Goal: Transaction & Acquisition: Purchase product/service

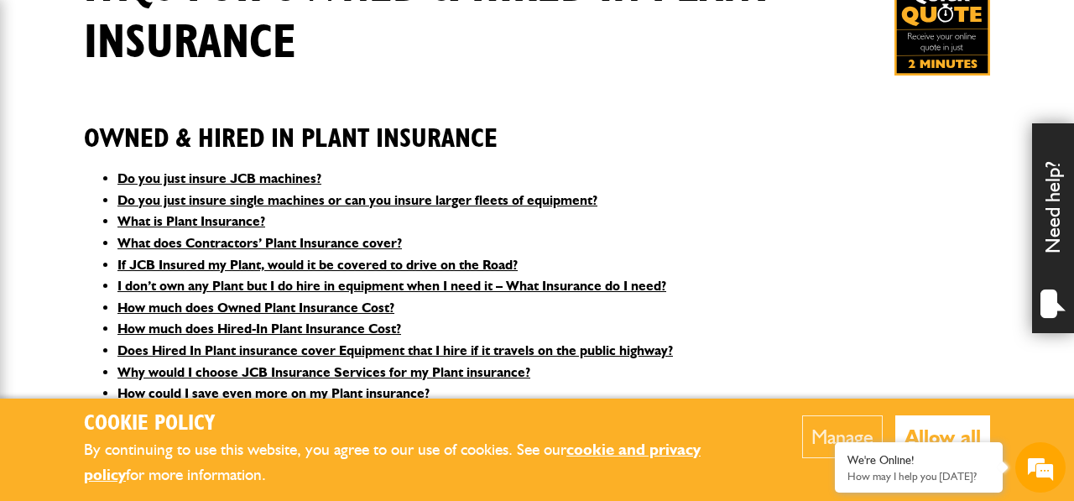
scroll to position [352, 0]
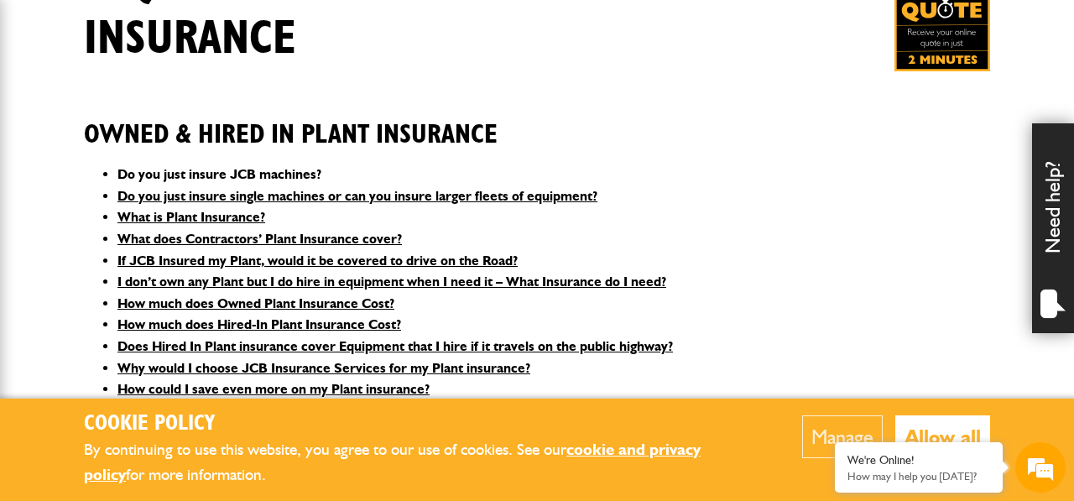
click at [279, 173] on link "Do you just insure JCB machines?" at bounding box center [219, 174] width 204 height 16
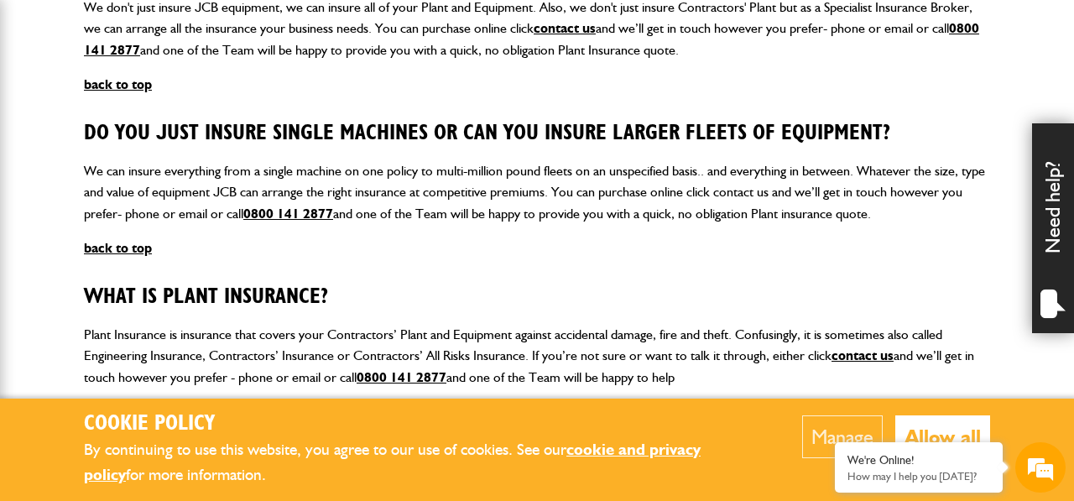
scroll to position [806, 0]
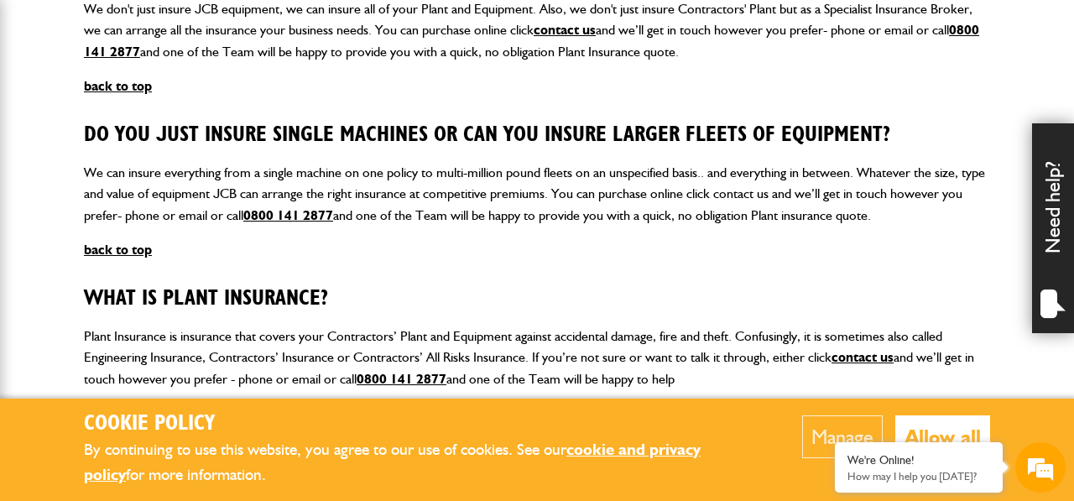
click at [939, 427] on button "Allow all" at bounding box center [942, 436] width 95 height 43
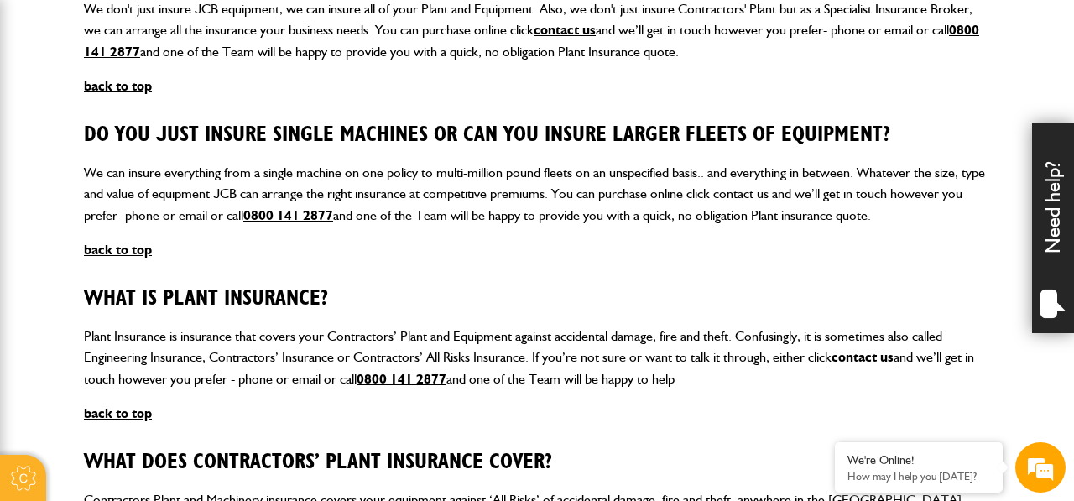
click at [25, 477] on div at bounding box center [23, 478] width 46 height 46
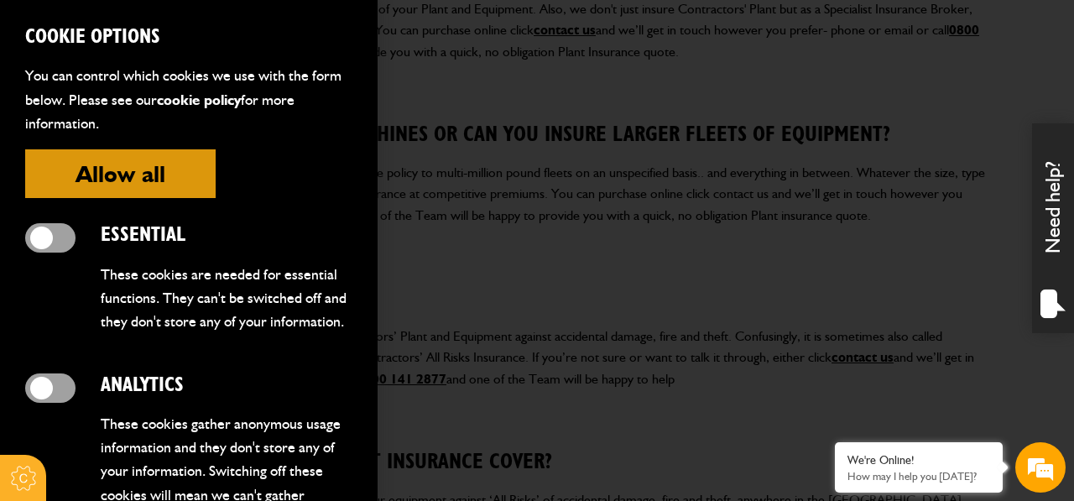
click at [645, 272] on div at bounding box center [537, 250] width 1074 height 501
click at [775, 327] on div at bounding box center [537, 250] width 1074 height 501
click at [24, 488] on div at bounding box center [23, 478] width 46 height 46
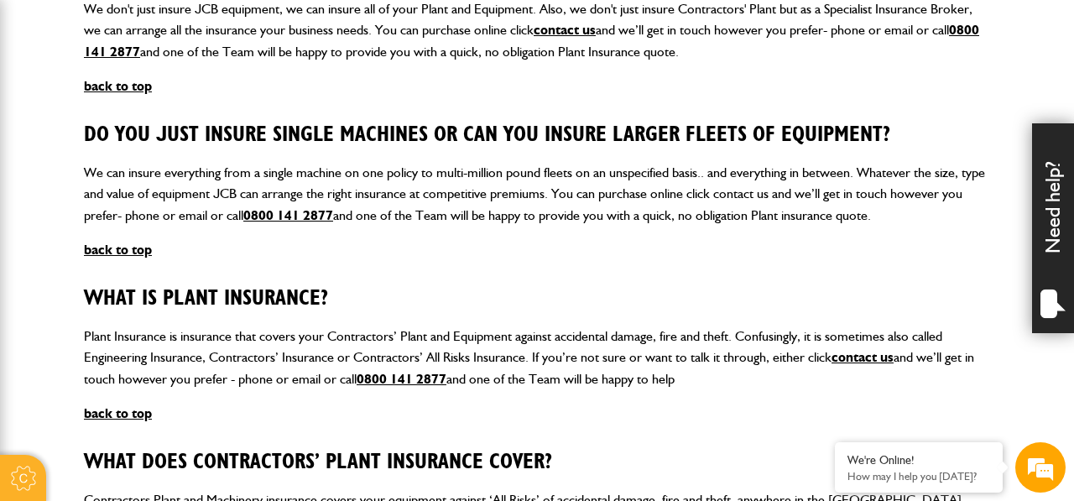
scroll to position [802, 0]
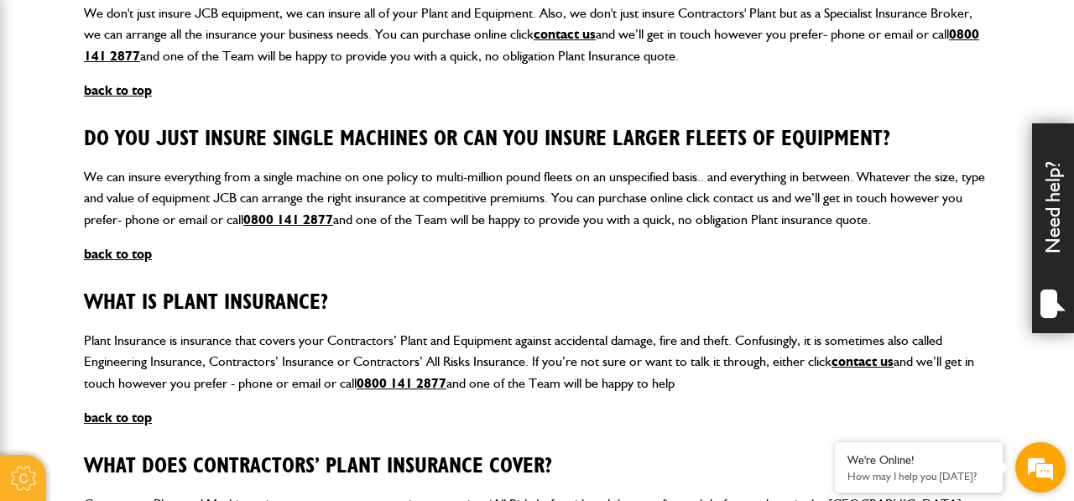
click at [1043, 461] on em at bounding box center [1040, 467] width 45 height 45
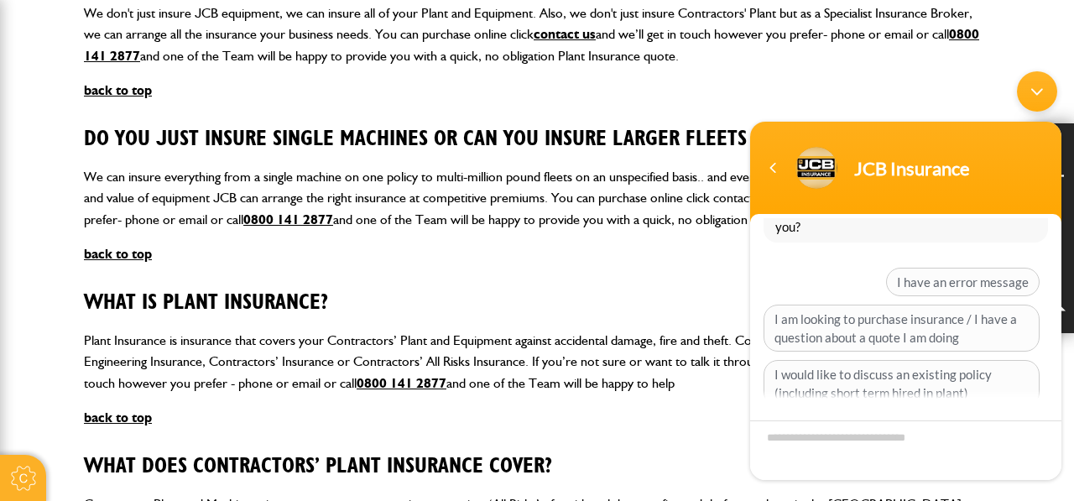
scroll to position [70, 0]
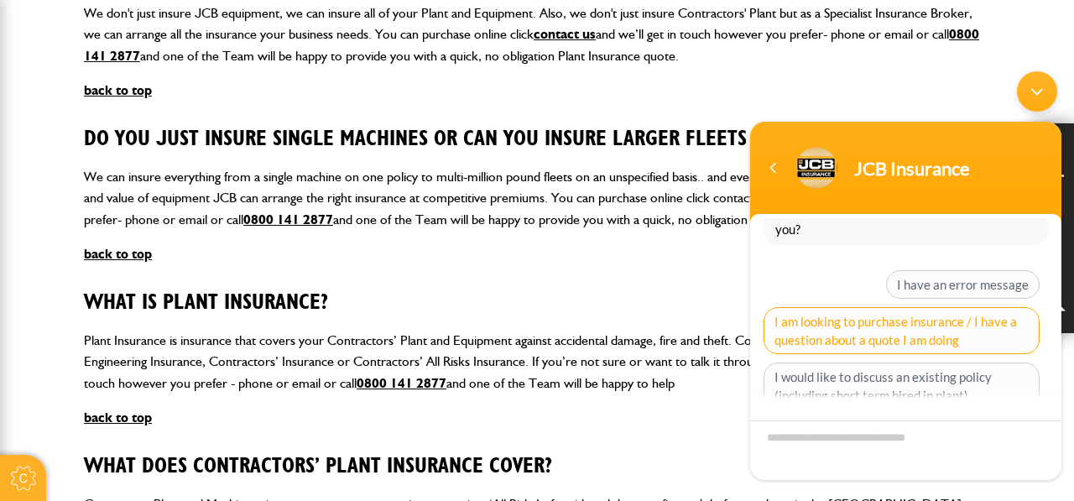
click at [817, 341] on span "I am looking to purchase insurance / I have a question about a quote I am doing" at bounding box center [901, 329] width 276 height 47
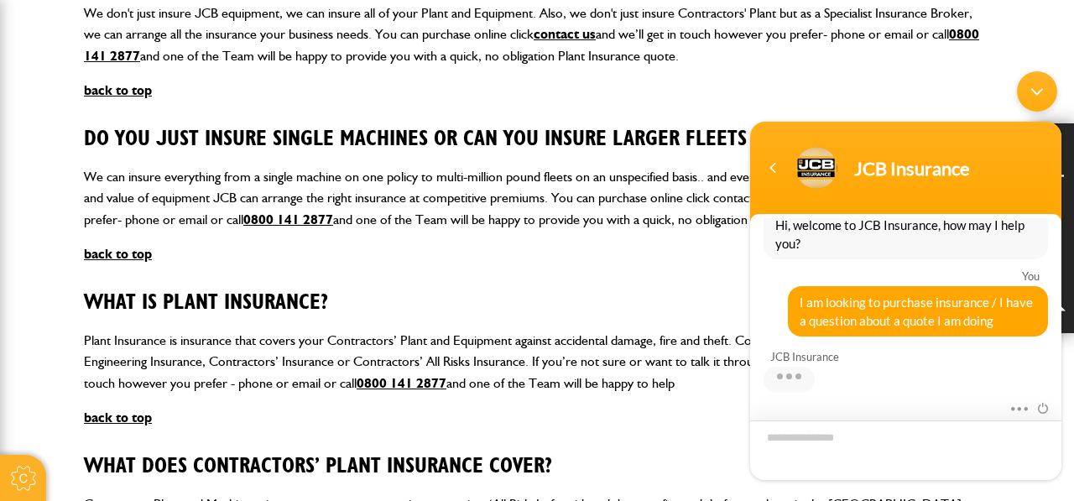
scroll to position [272, 0]
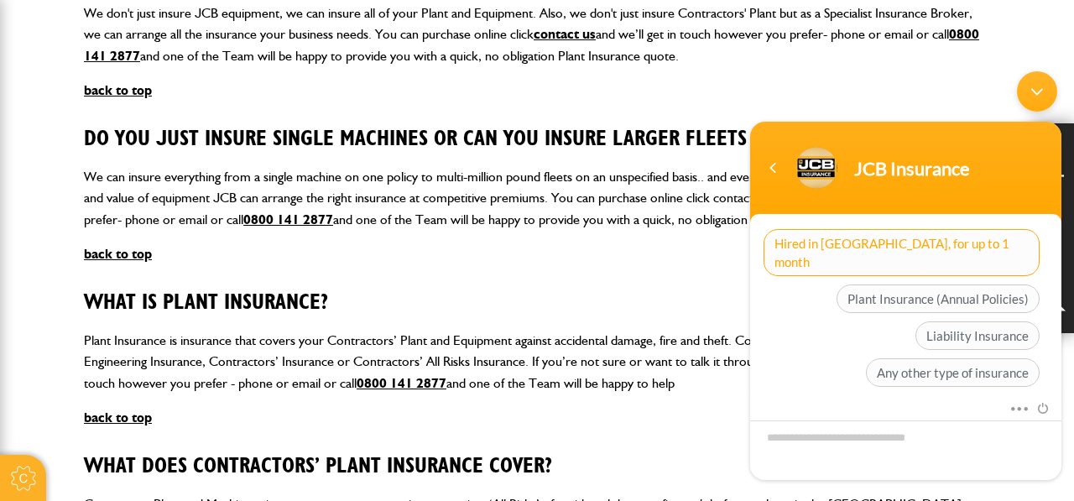
click at [870, 238] on span "Hired in Plant, for up to 1 month" at bounding box center [901, 251] width 276 height 47
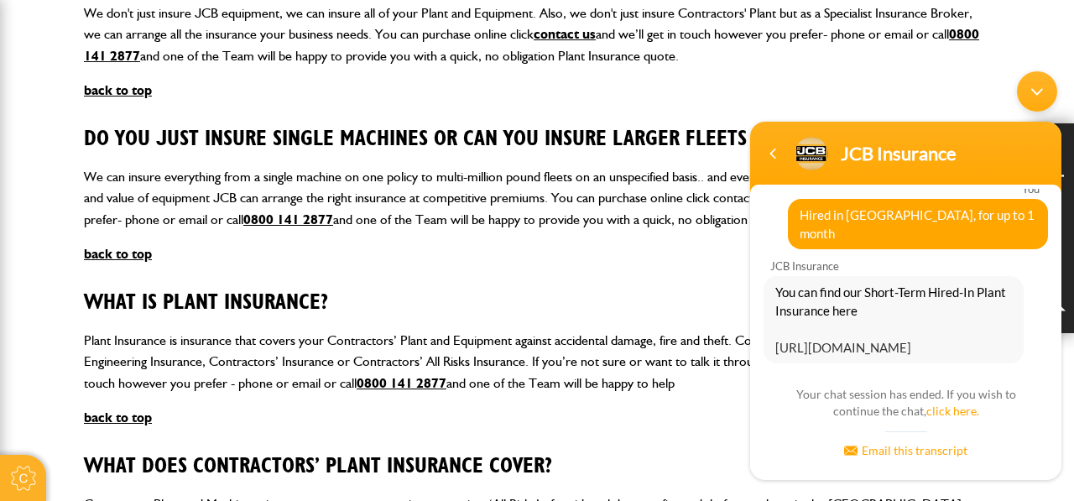
scroll to position [295, 0]
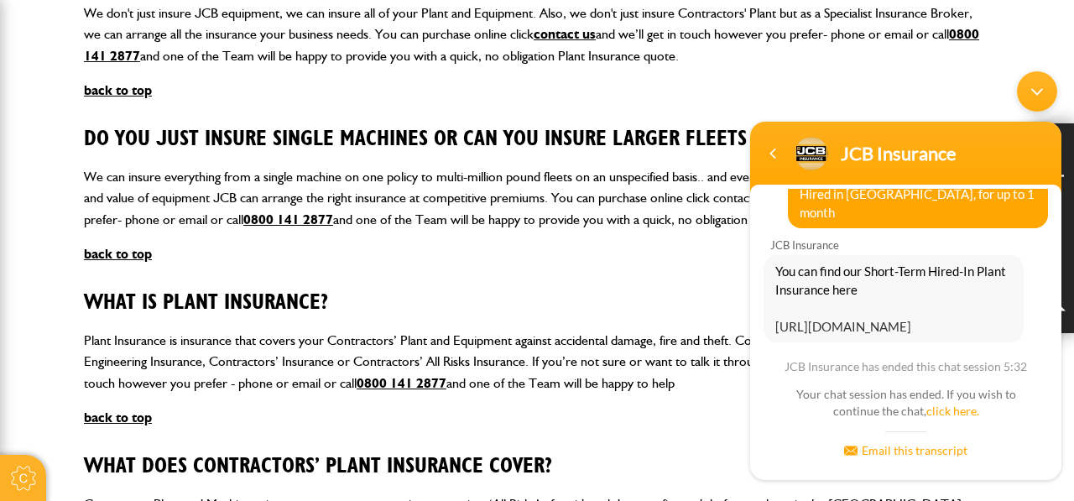
click at [815, 318] on link "https://www.jcbinsurance.co.uk/quote?type=2" at bounding box center [843, 325] width 136 height 15
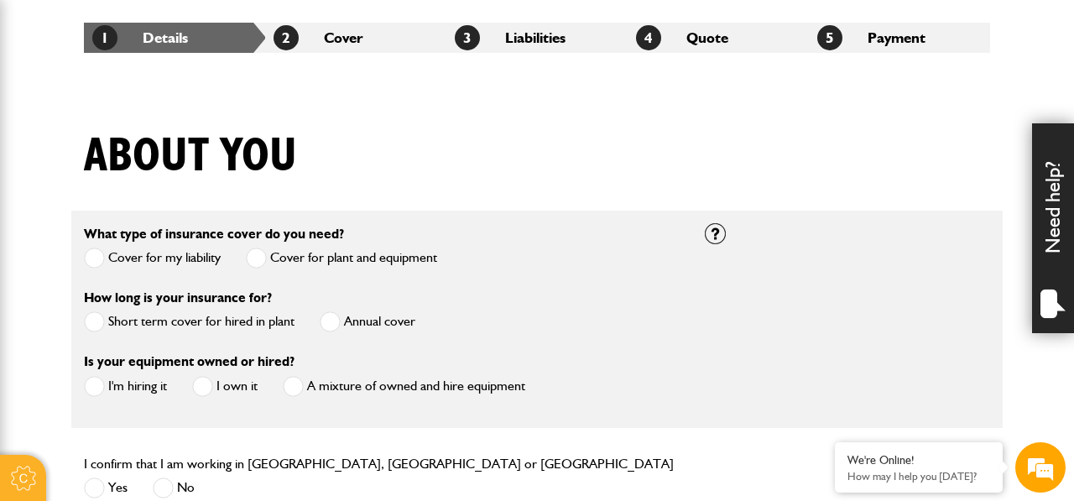
scroll to position [344, 0]
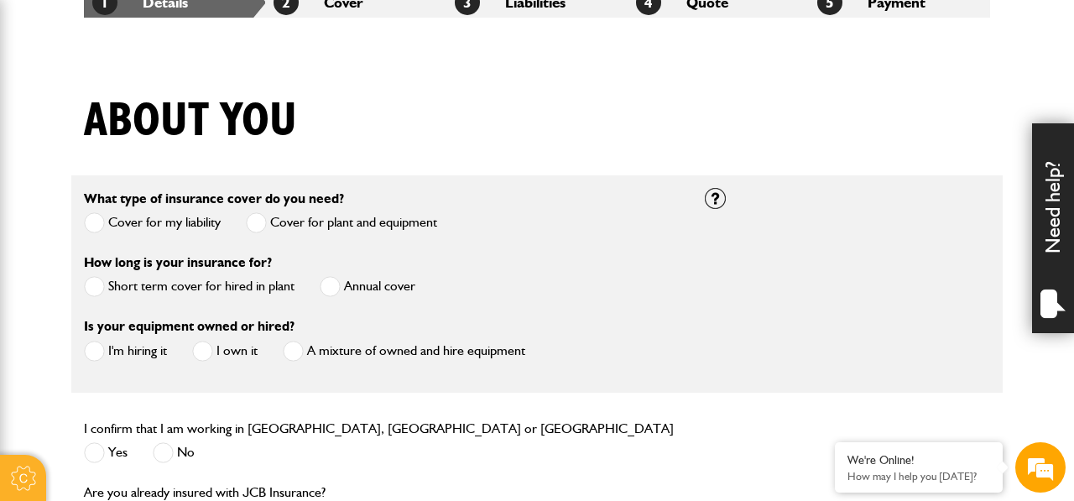
click at [166, 219] on label "Cover for my liability" at bounding box center [152, 222] width 137 height 21
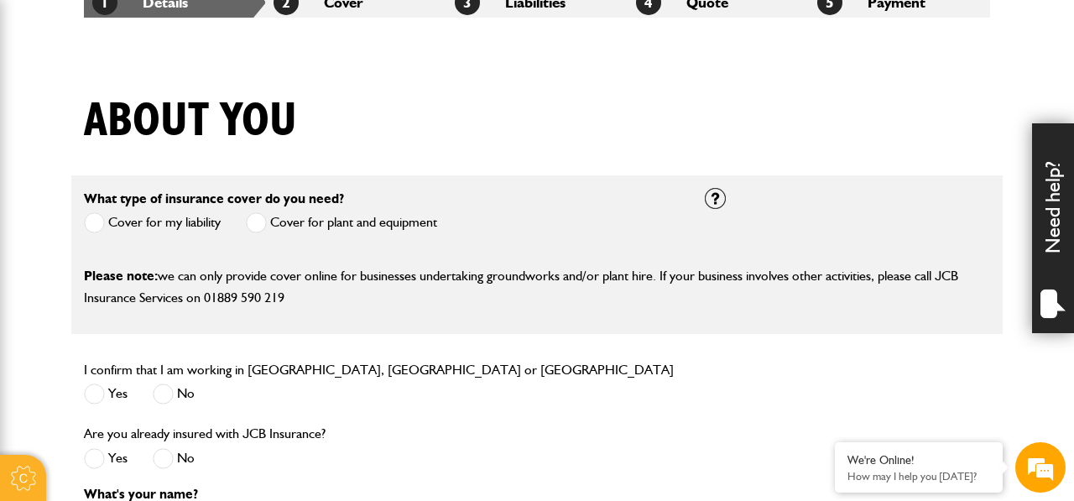
scroll to position [0, 0]
click at [288, 226] on label "Cover for plant and equipment" at bounding box center [341, 222] width 191 height 21
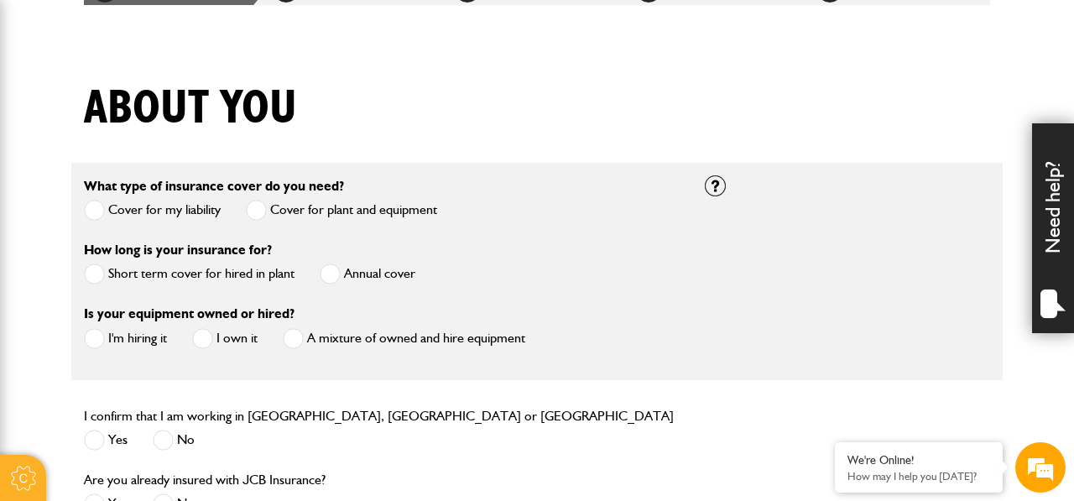
scroll to position [359, 0]
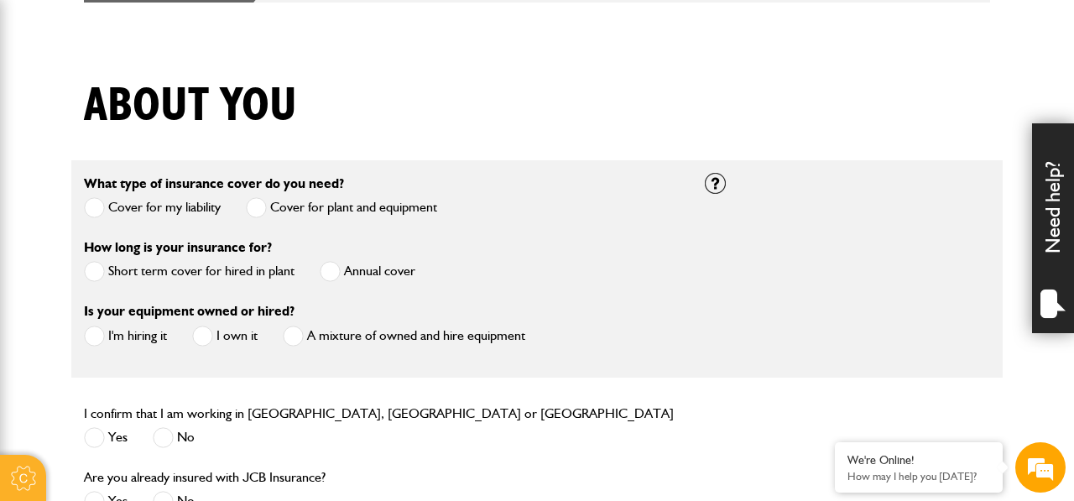
click at [259, 274] on label "Short term cover for hired in plant" at bounding box center [189, 271] width 211 height 21
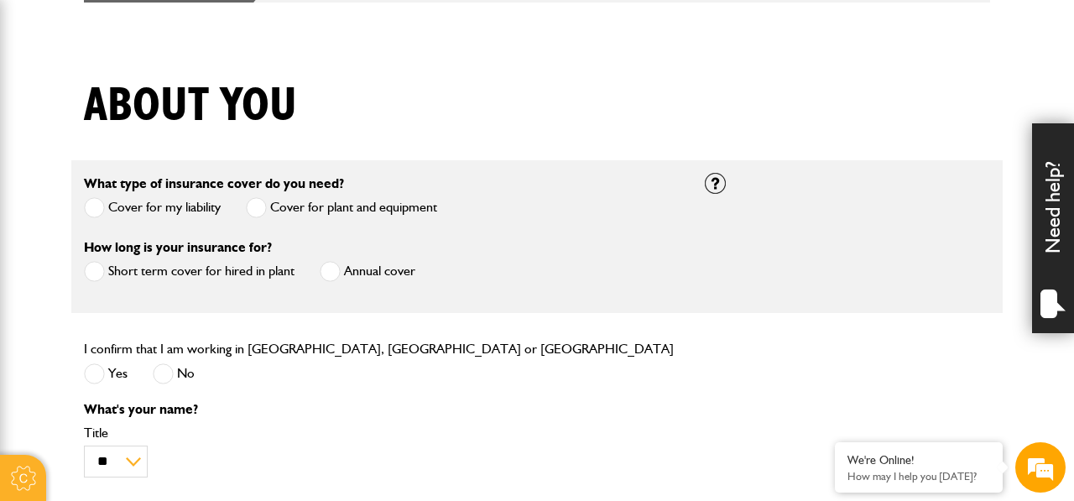
scroll to position [427, 0]
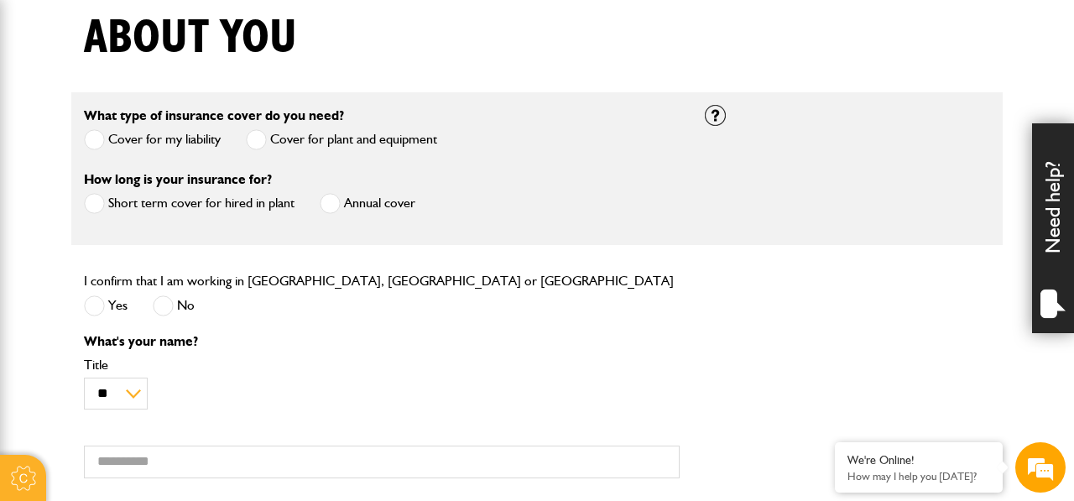
click at [94, 311] on span at bounding box center [94, 305] width 21 height 21
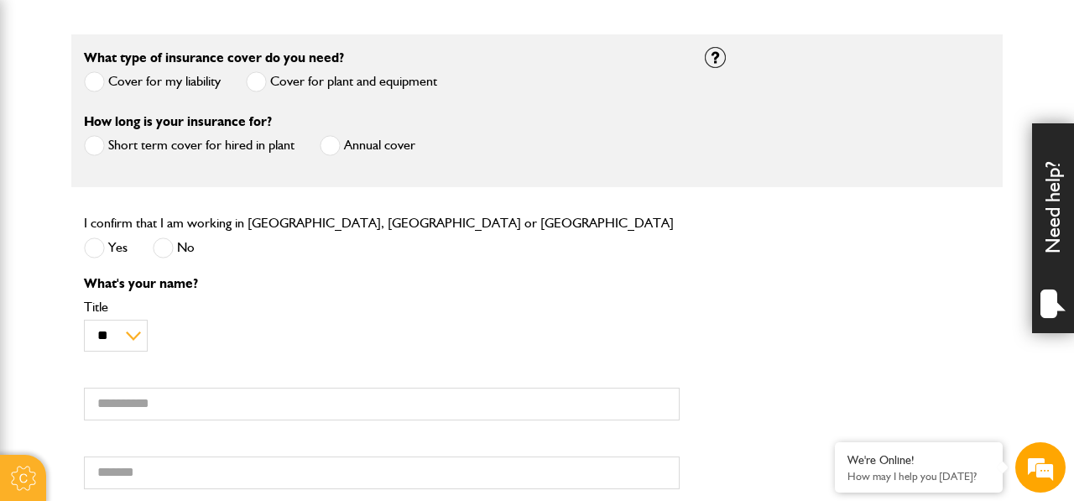
scroll to position [503, 0]
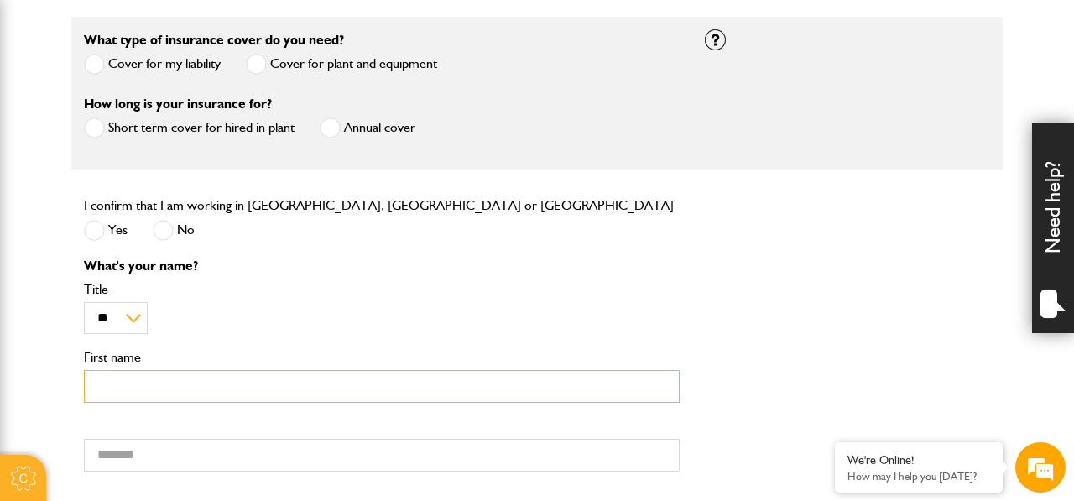
click at [258, 390] on input "First name" at bounding box center [382, 386] width 596 height 33
type input "****"
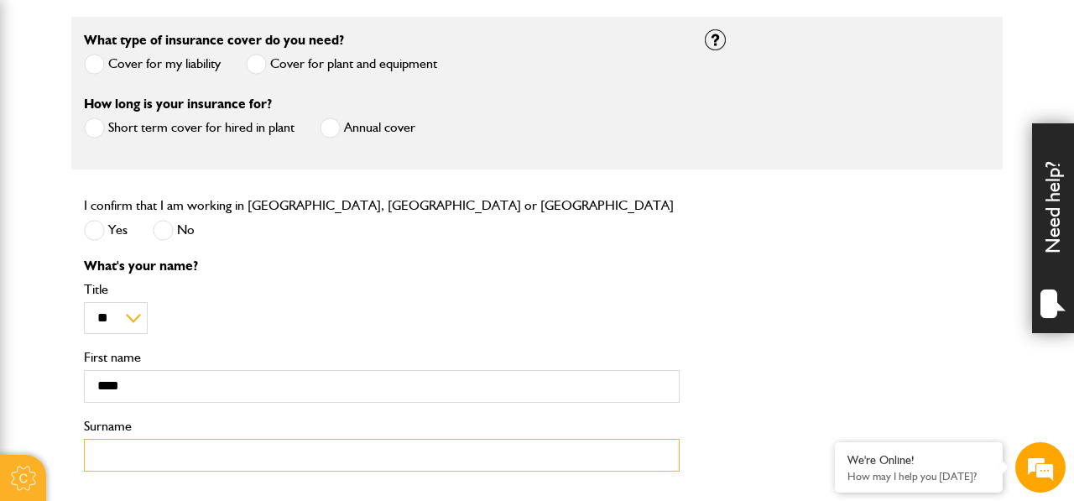
click at [232, 465] on input "Surname" at bounding box center [382, 455] width 596 height 33
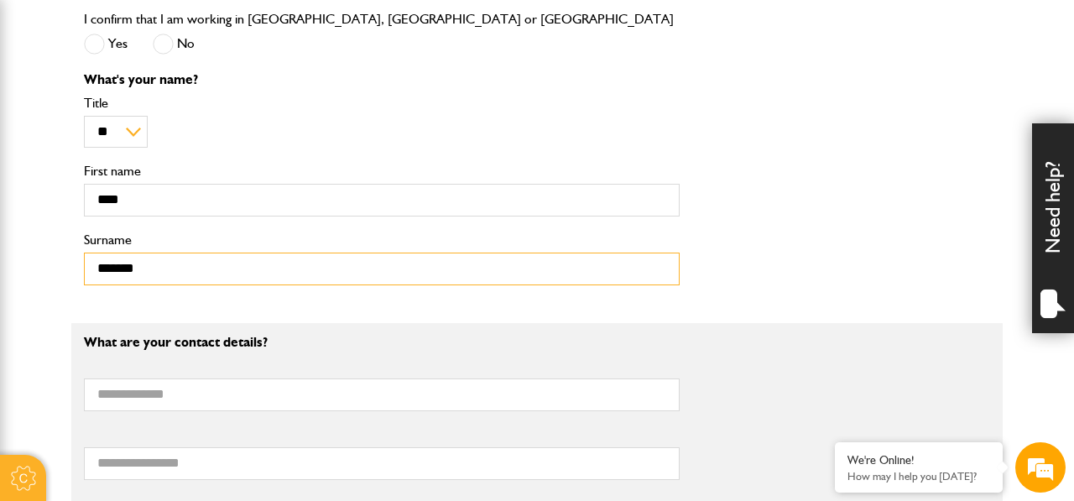
scroll to position [696, 0]
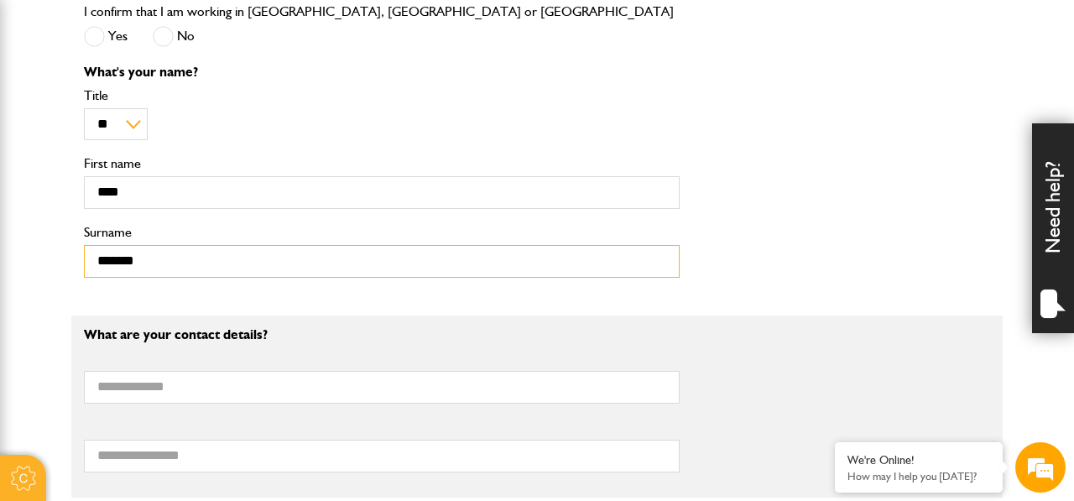
type input "*******"
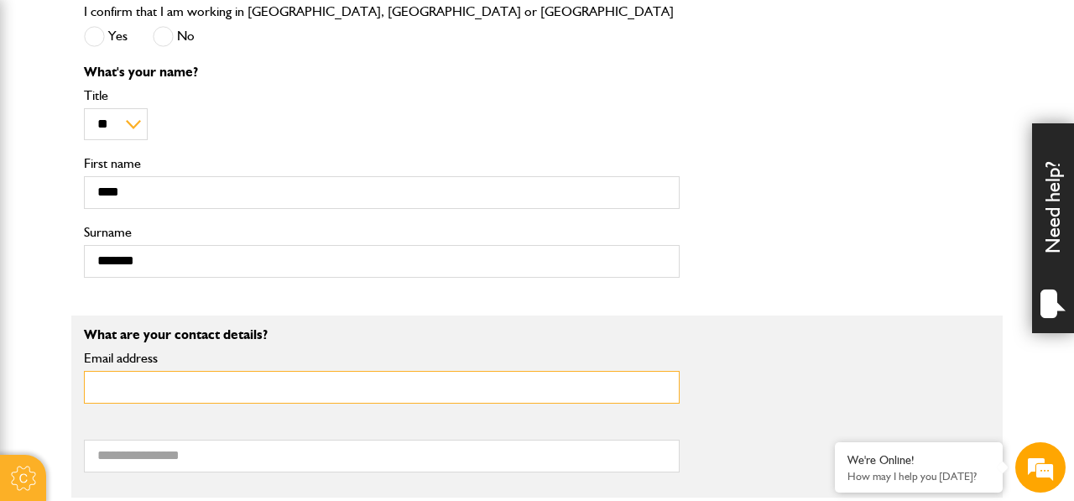
click at [211, 389] on input "Email address" at bounding box center [382, 387] width 596 height 33
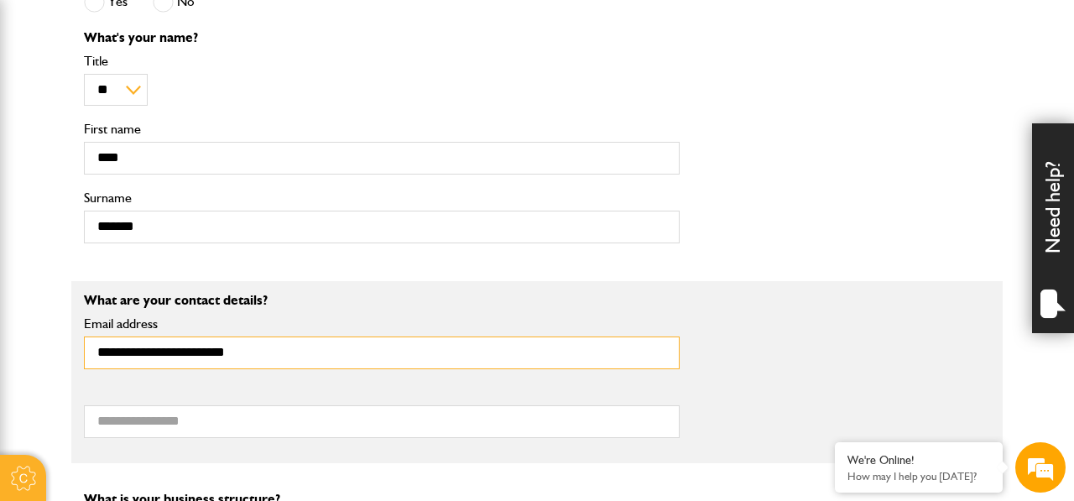
scroll to position [744, 0]
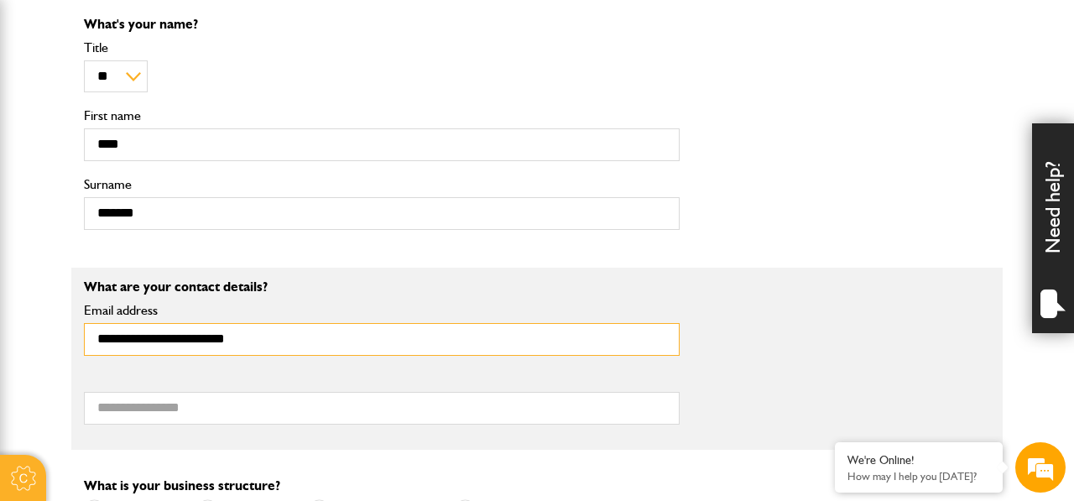
type input "**********"
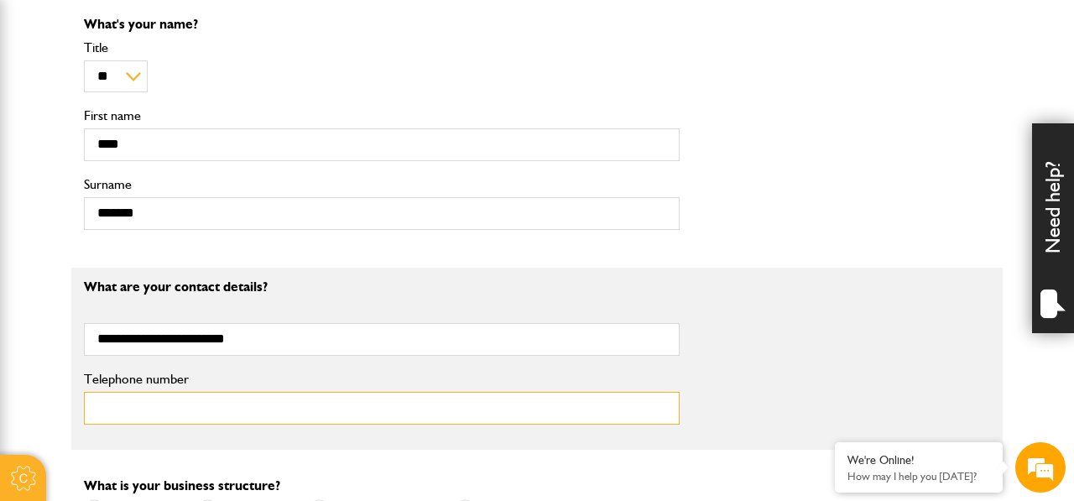
click at [195, 402] on input "Telephone number" at bounding box center [382, 408] width 596 height 33
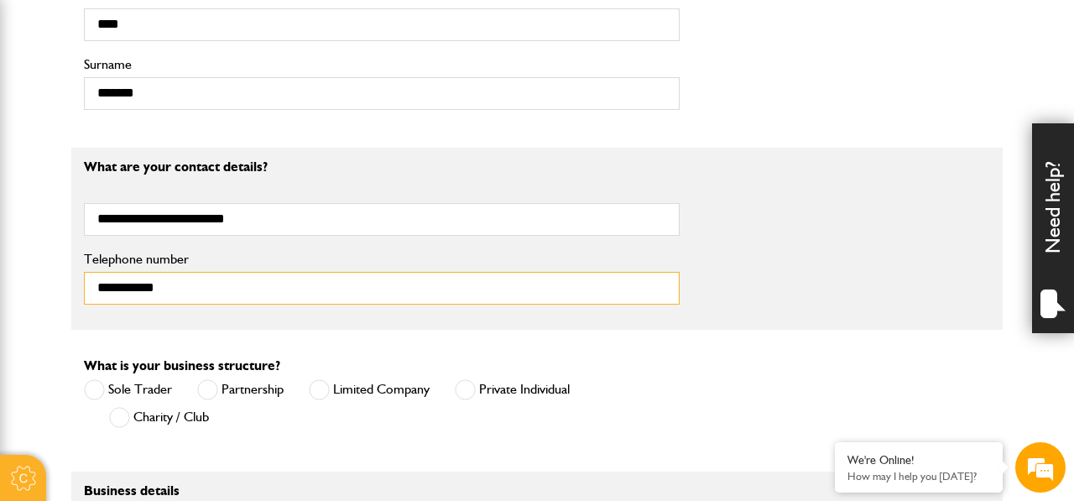
scroll to position [876, 0]
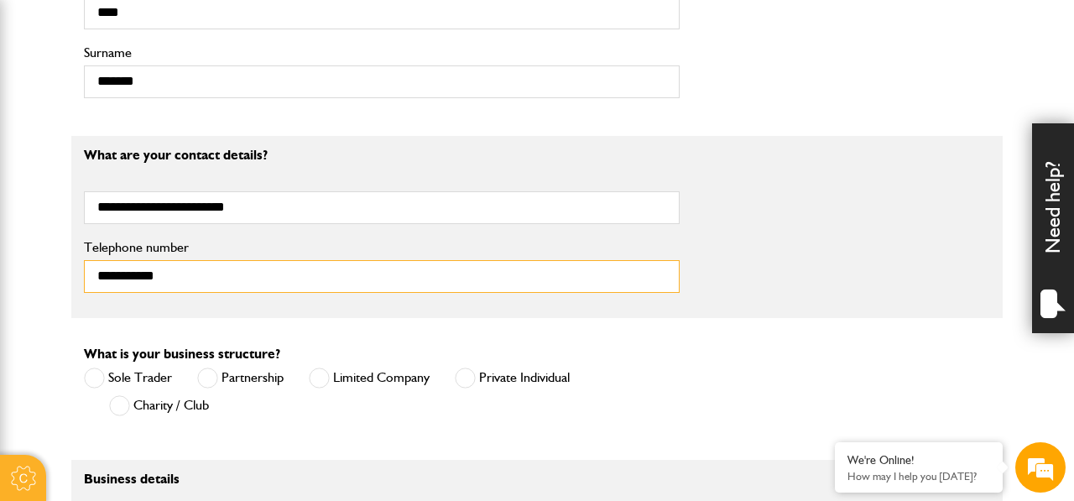
type input "**********"
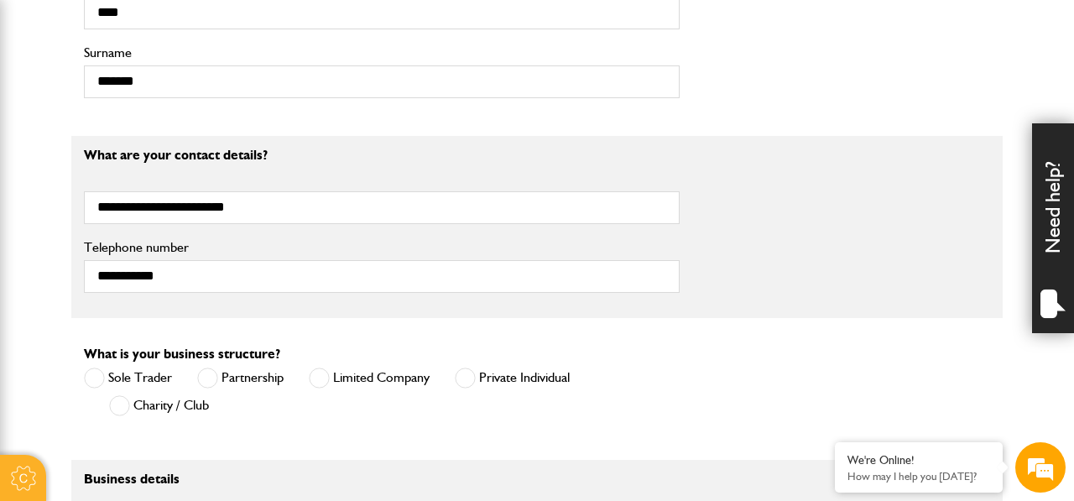
click at [466, 385] on span at bounding box center [465, 377] width 21 height 21
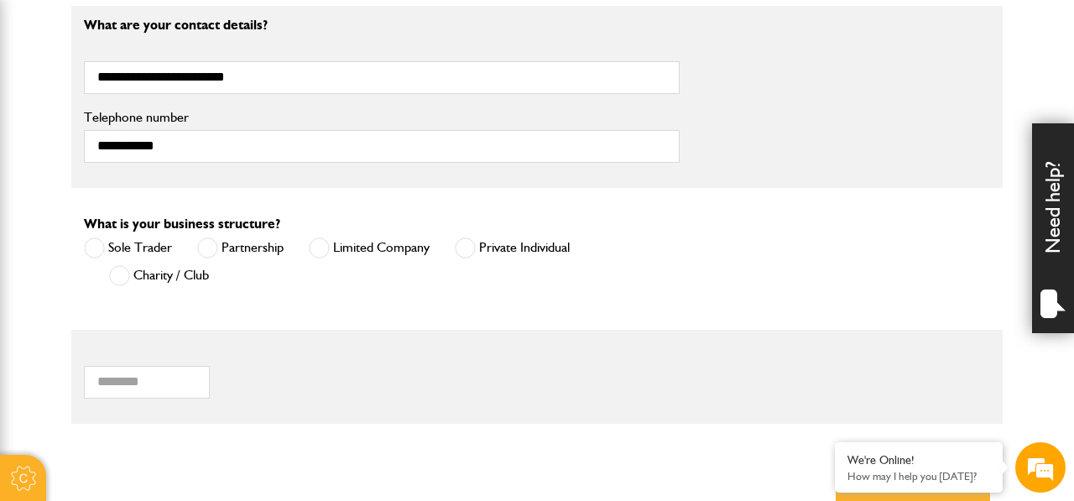
scroll to position [1107, 0]
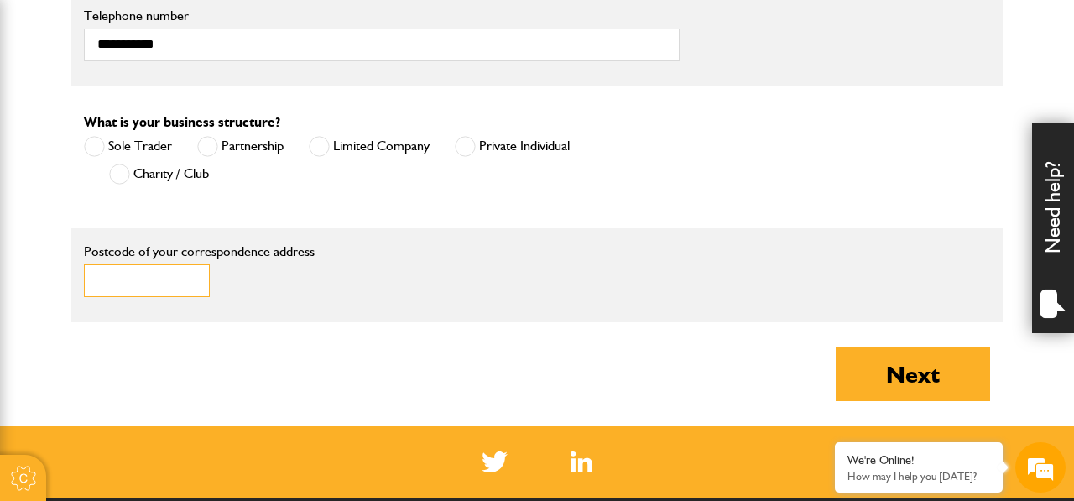
click at [141, 284] on input "Postcode of your correspondence address" at bounding box center [147, 280] width 126 height 33
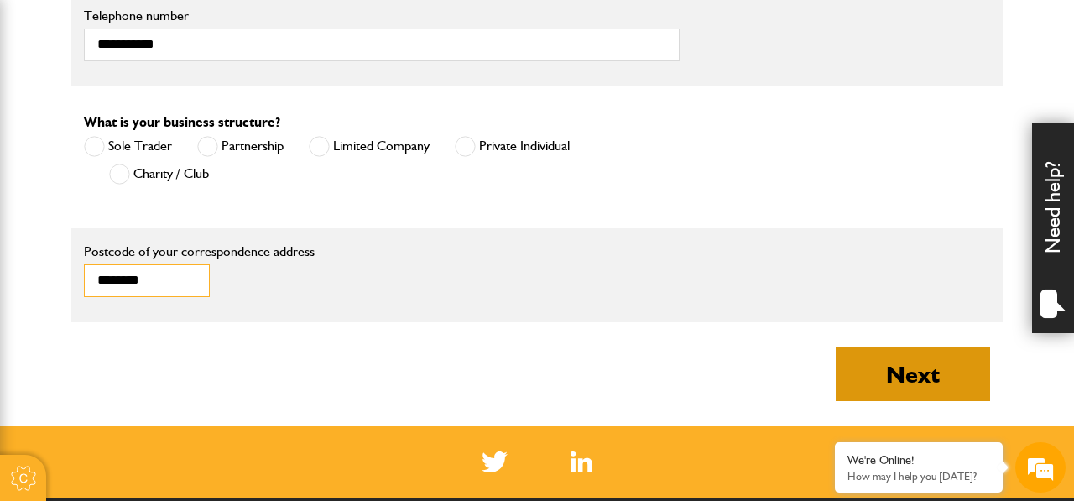
type input "********"
click at [908, 356] on button "Next" at bounding box center [913, 374] width 154 height 54
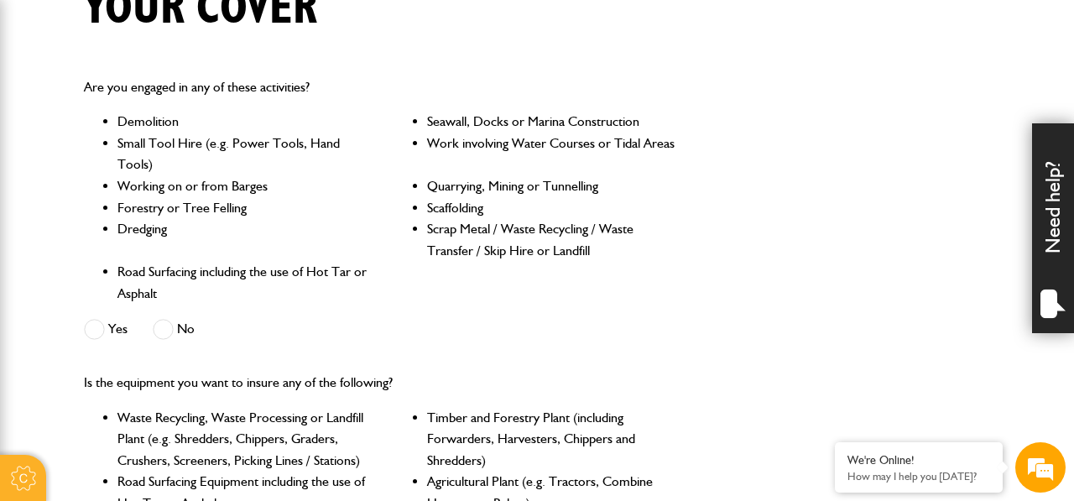
click at [170, 331] on span at bounding box center [163, 329] width 21 height 21
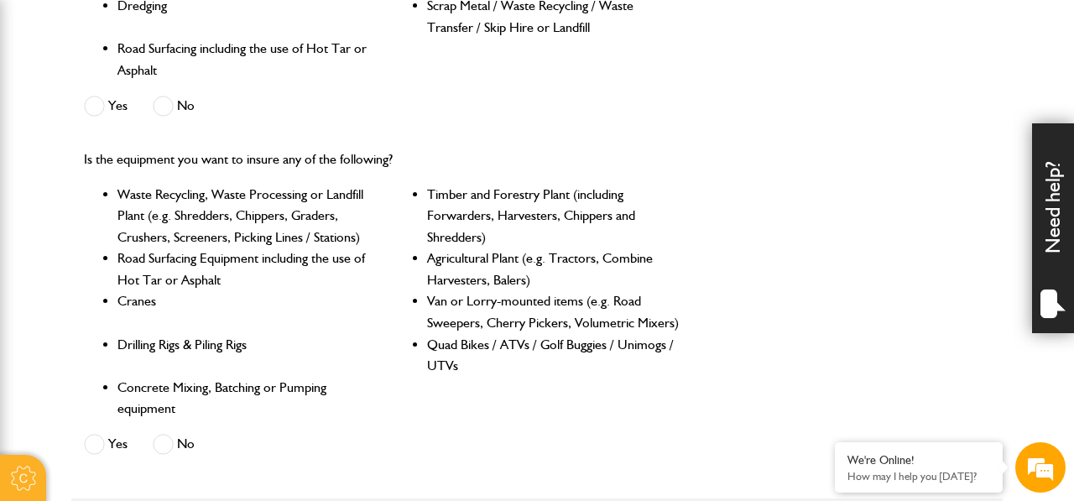
scroll to position [681, 0]
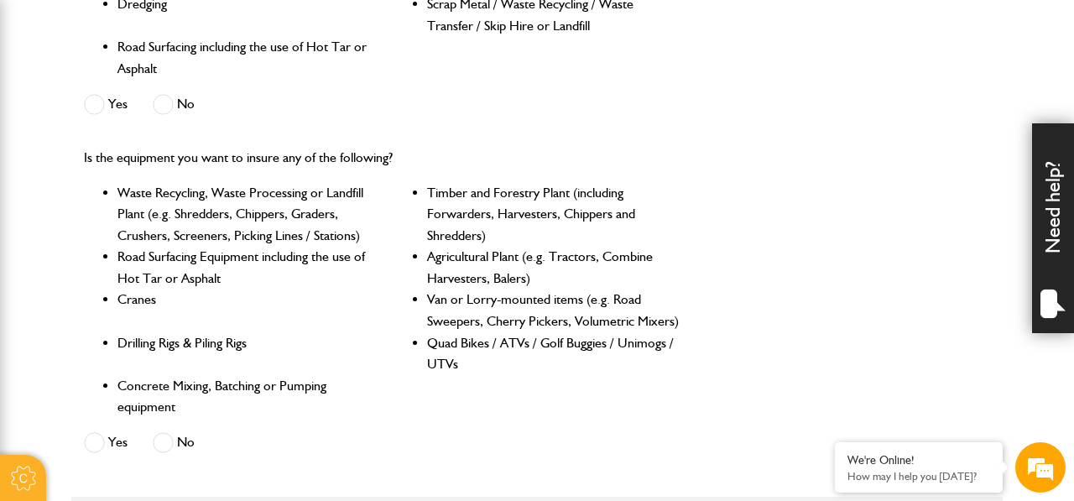
click at [164, 440] on span at bounding box center [163, 442] width 21 height 21
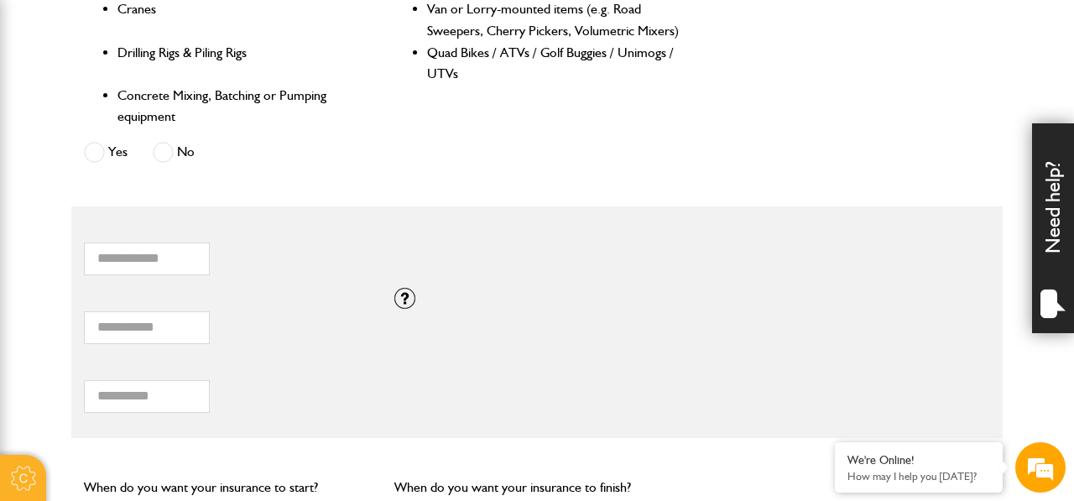
scroll to position [978, 0]
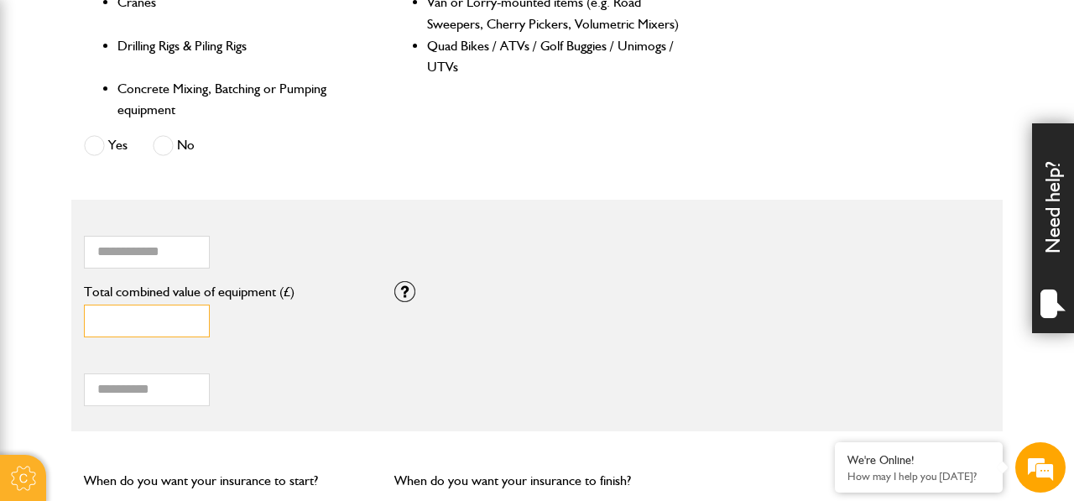
click at [163, 320] on input "*" at bounding box center [147, 321] width 126 height 33
type input "*****"
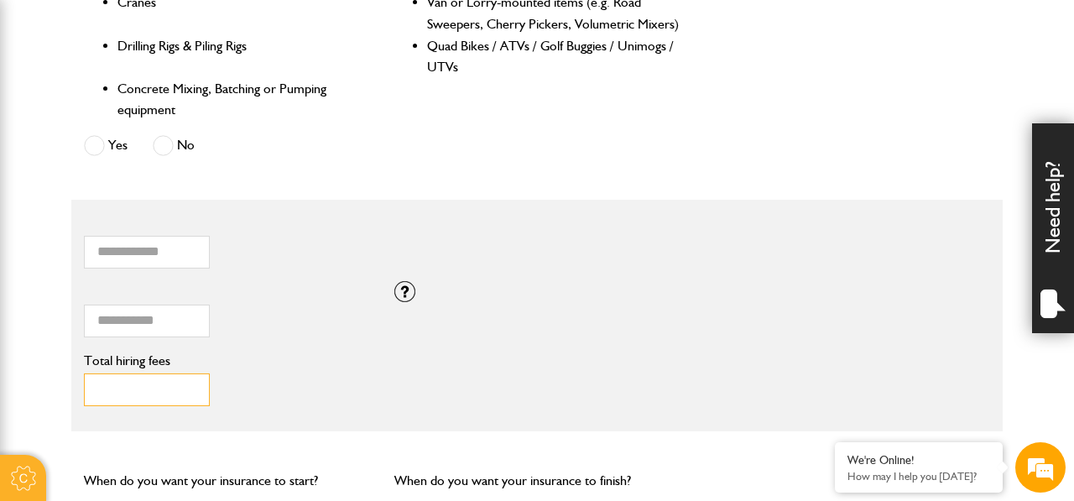
click at [158, 388] on input "Total hiring fees" at bounding box center [147, 389] width 126 height 33
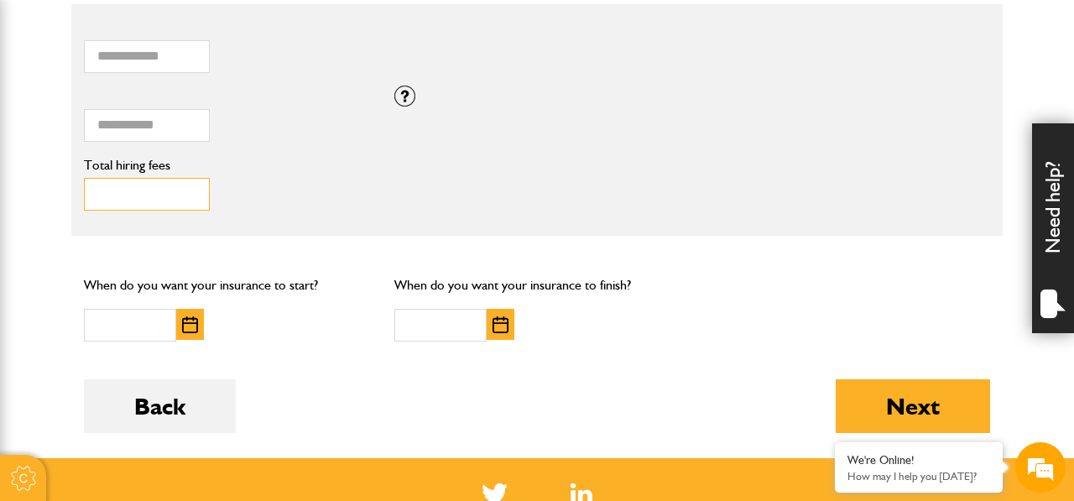
scroll to position [1130, 0]
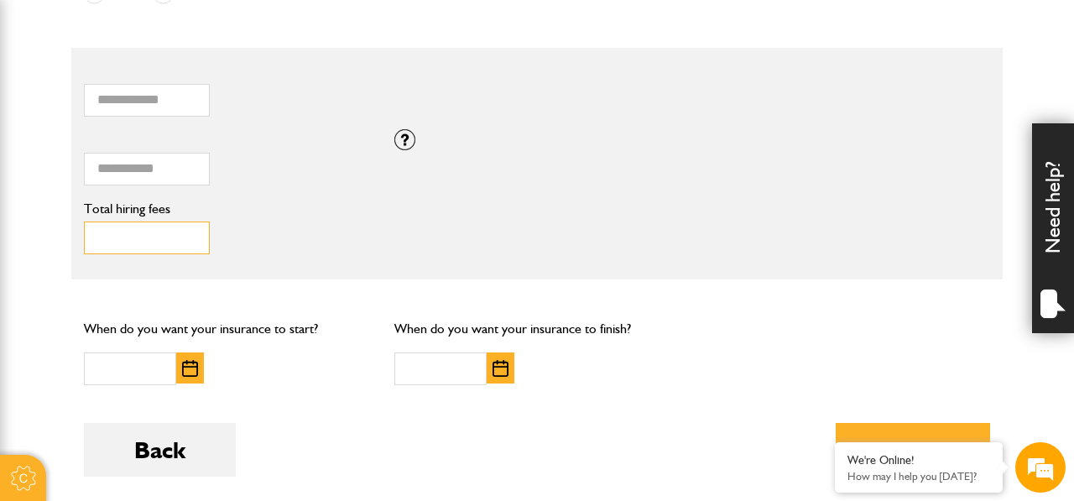
click at [112, 241] on input "***" at bounding box center [147, 237] width 126 height 33
type input "***"
click at [193, 368] on img "button" at bounding box center [190, 368] width 16 height 17
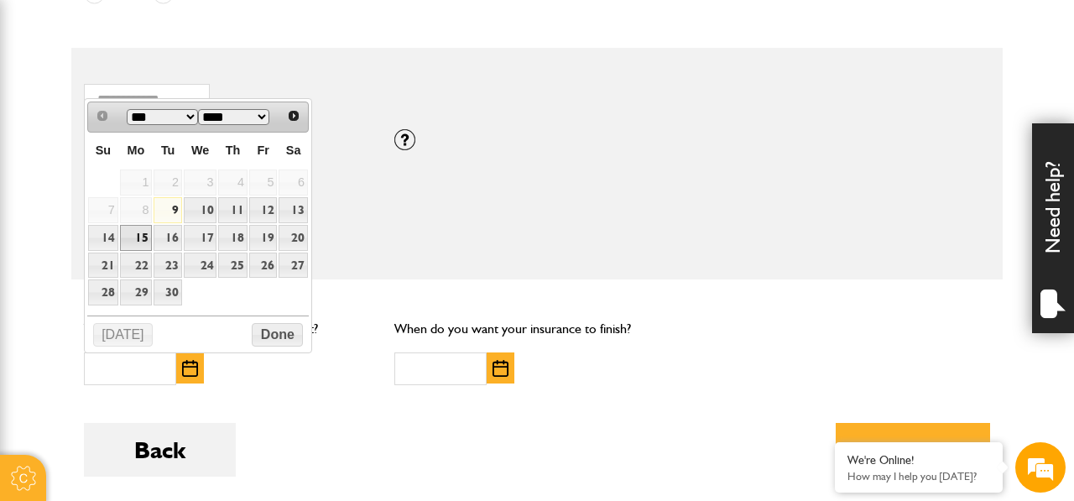
click at [142, 236] on link "15" at bounding box center [136, 238] width 33 height 26
type input "**********"
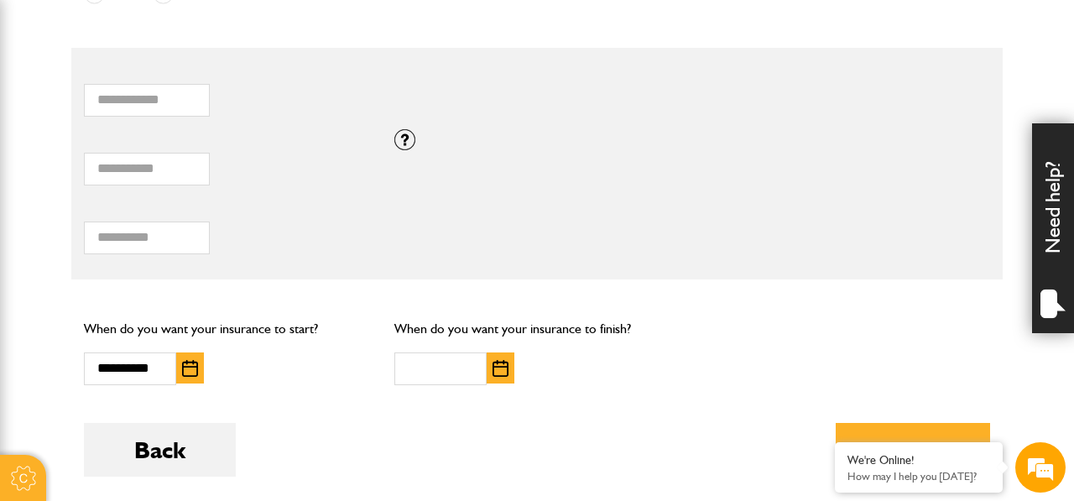
click at [498, 371] on img "button" at bounding box center [500, 368] width 16 height 17
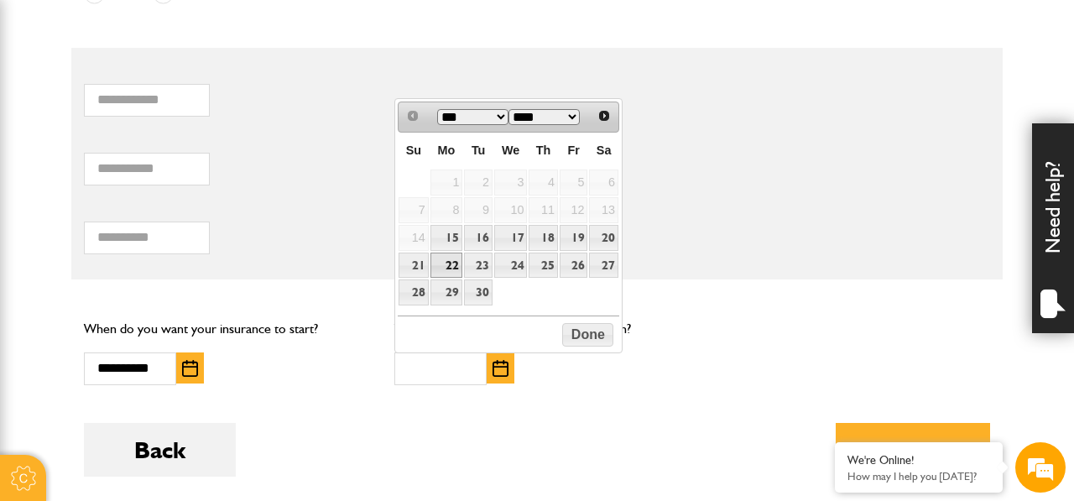
click at [445, 273] on link "22" at bounding box center [446, 266] width 33 height 26
type input "**********"
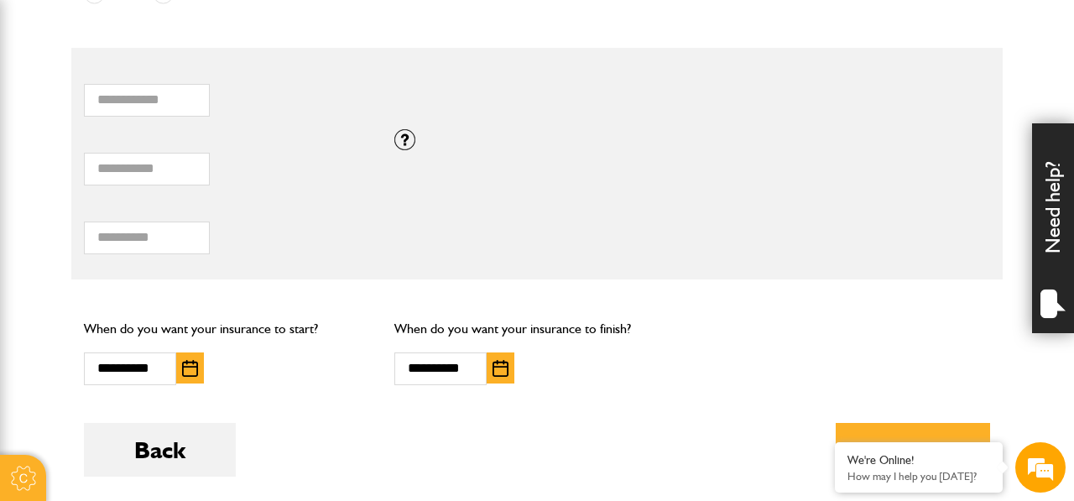
click at [378, 425] on div "Back Next" at bounding box center [537, 462] width 906 height 79
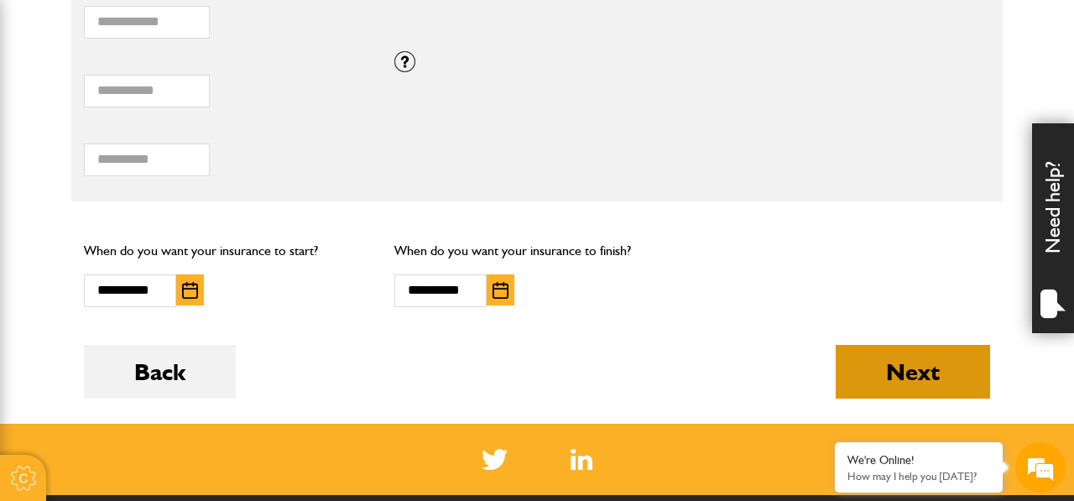
click at [928, 371] on button "Next" at bounding box center [913, 372] width 154 height 54
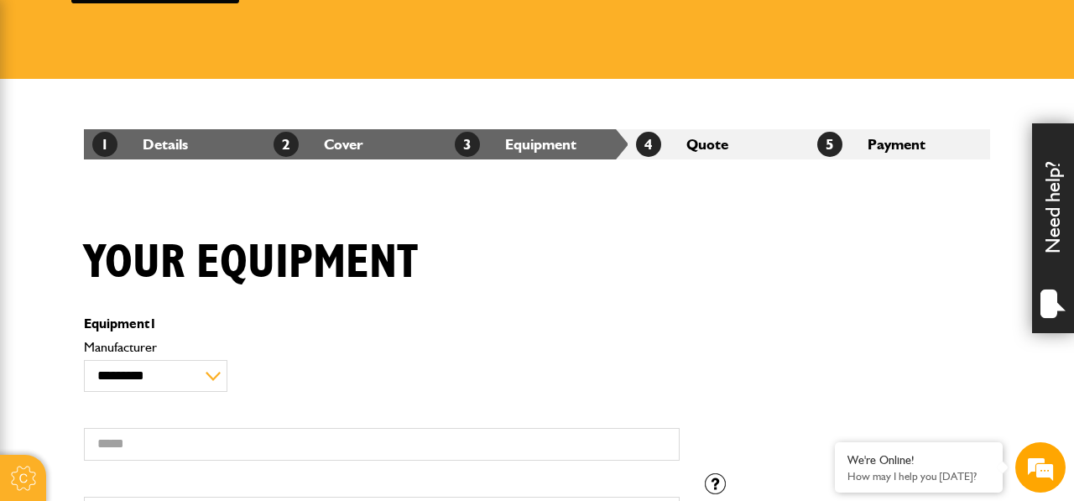
scroll to position [341, 0]
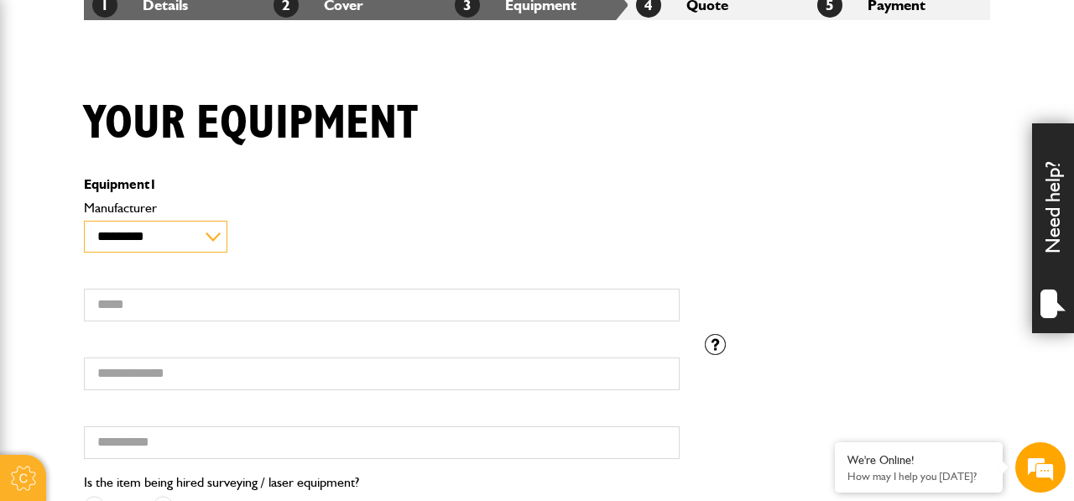
click at [174, 233] on select "**********" at bounding box center [155, 237] width 143 height 33
select select "**"
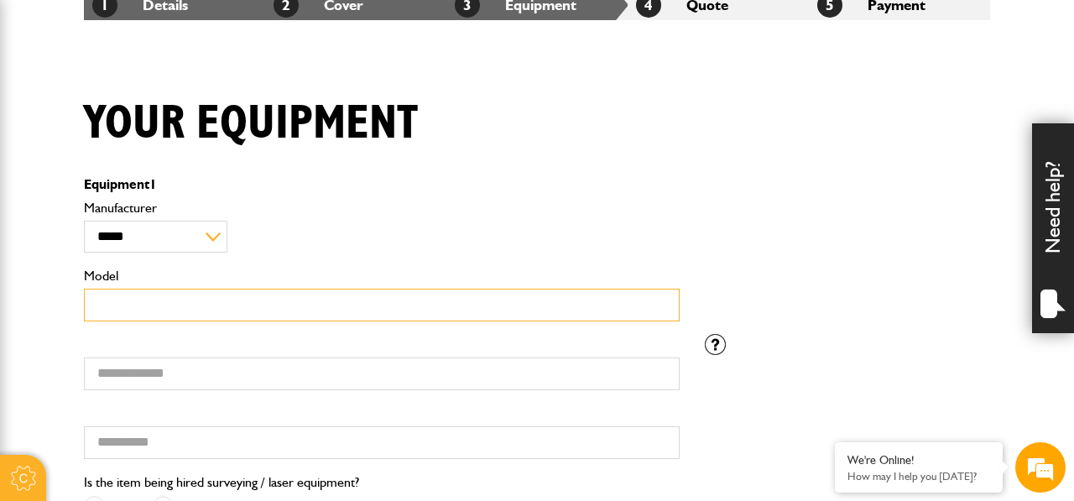
click at [154, 303] on input "Model" at bounding box center [382, 305] width 596 height 33
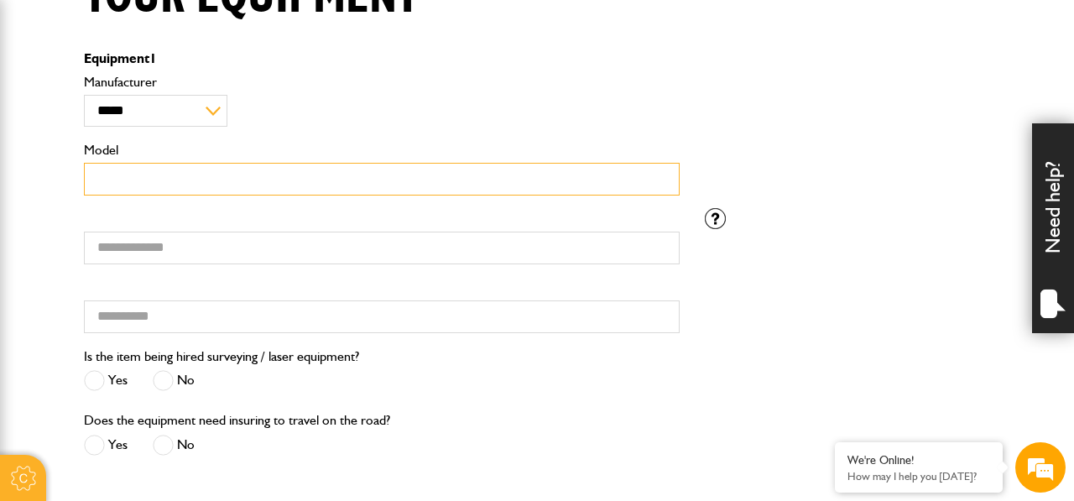
scroll to position [493, 0]
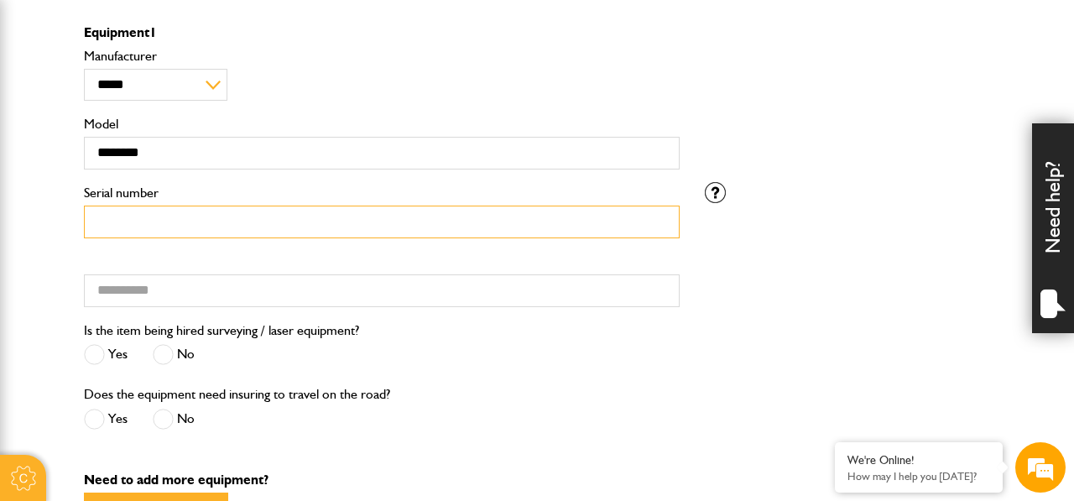
click at [146, 223] on input "Serial number" at bounding box center [382, 222] width 596 height 33
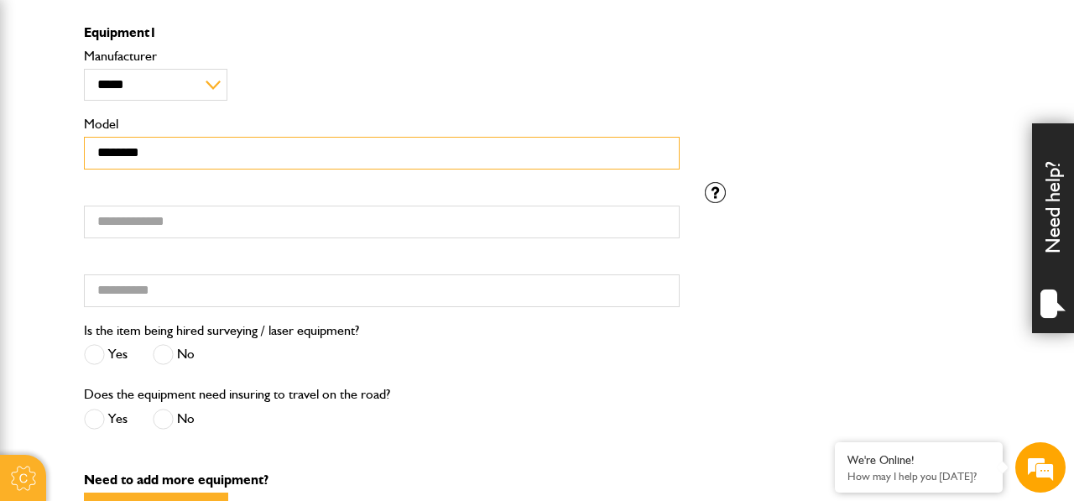
click at [114, 154] on input "********" at bounding box center [382, 153] width 596 height 33
type input "*********"
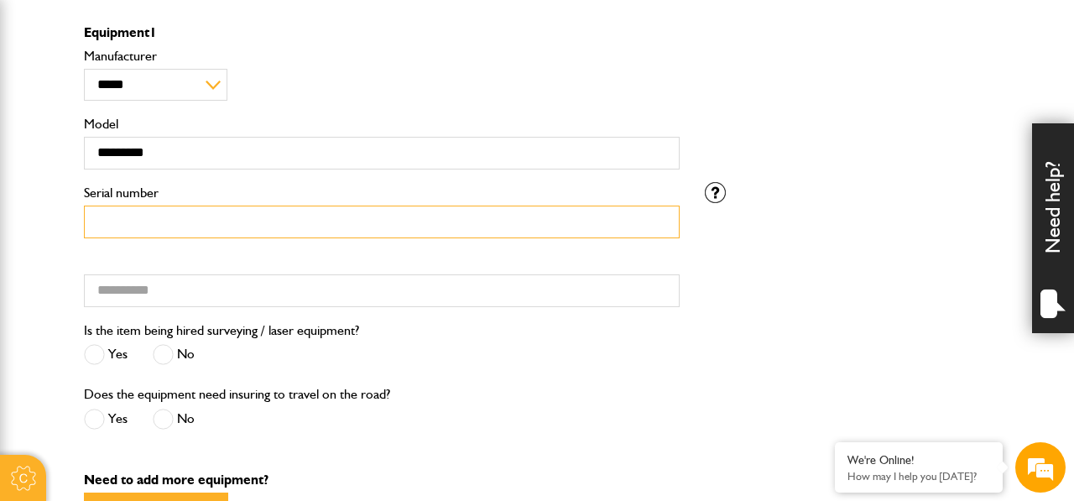
click at [115, 236] on input "Serial number" at bounding box center [382, 222] width 596 height 33
type input "**********"
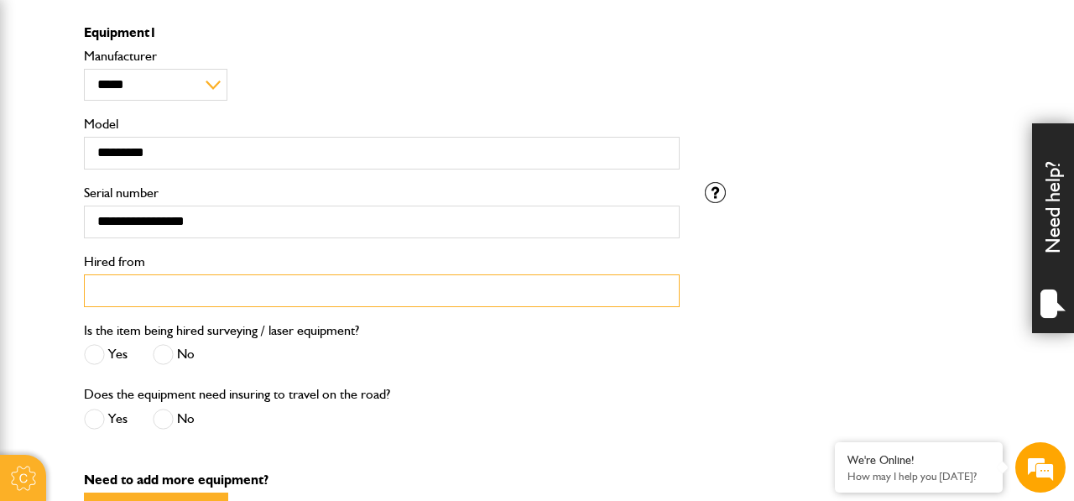
click at [117, 288] on input "Hired from" at bounding box center [382, 290] width 596 height 33
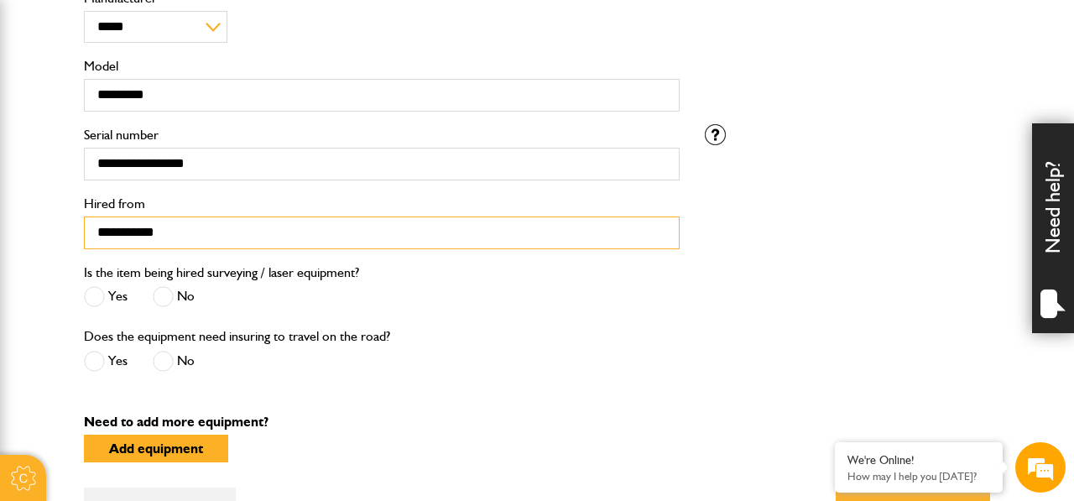
scroll to position [564, 0]
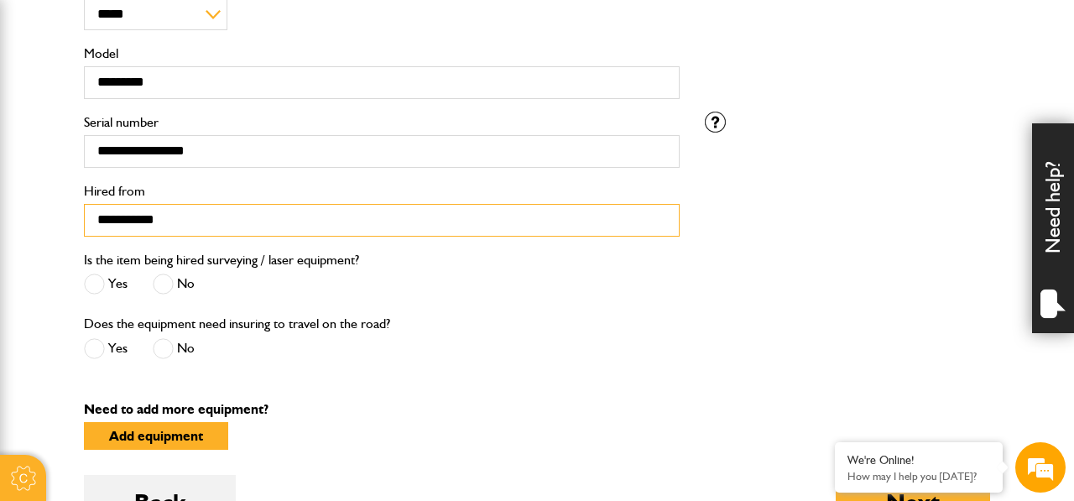
type input "**********"
click at [170, 285] on span at bounding box center [163, 284] width 21 height 21
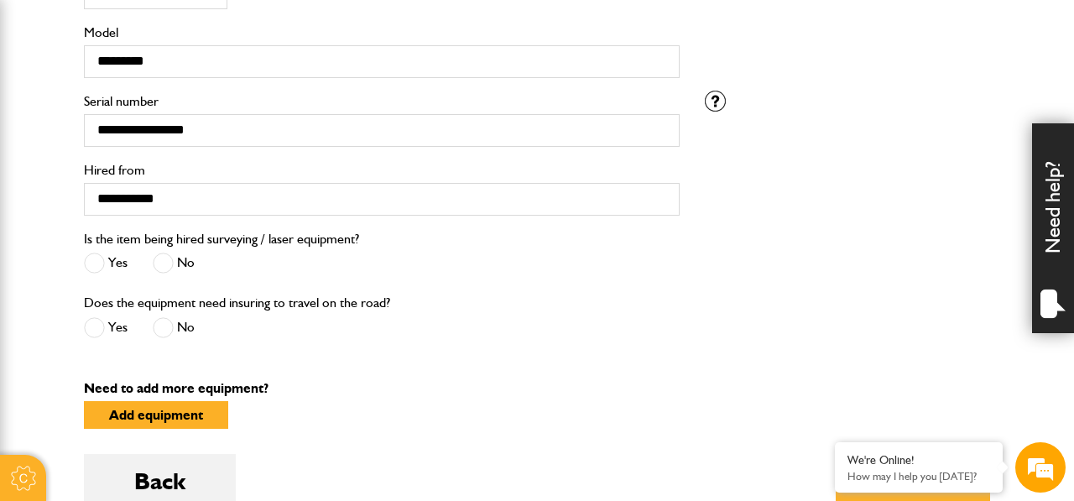
scroll to position [593, 0]
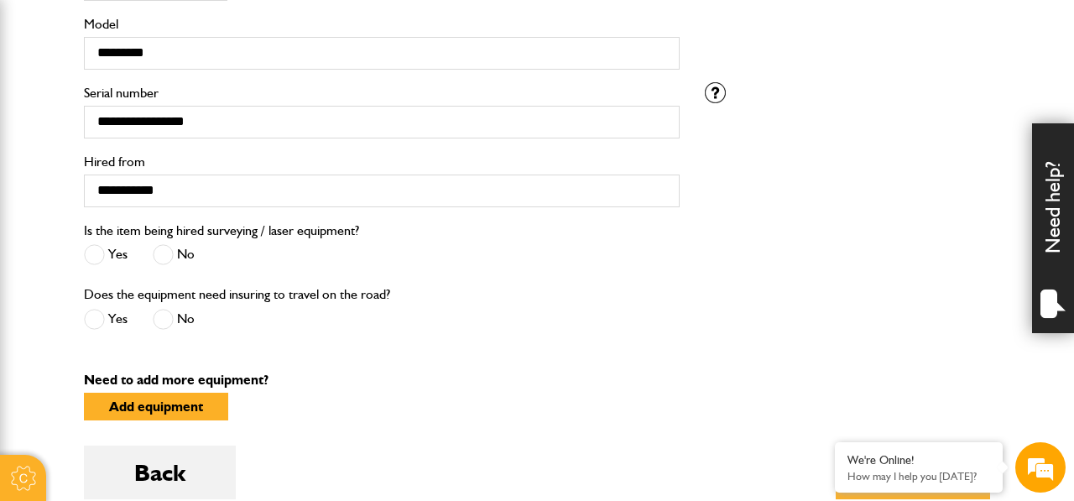
click at [92, 325] on span at bounding box center [94, 319] width 21 height 21
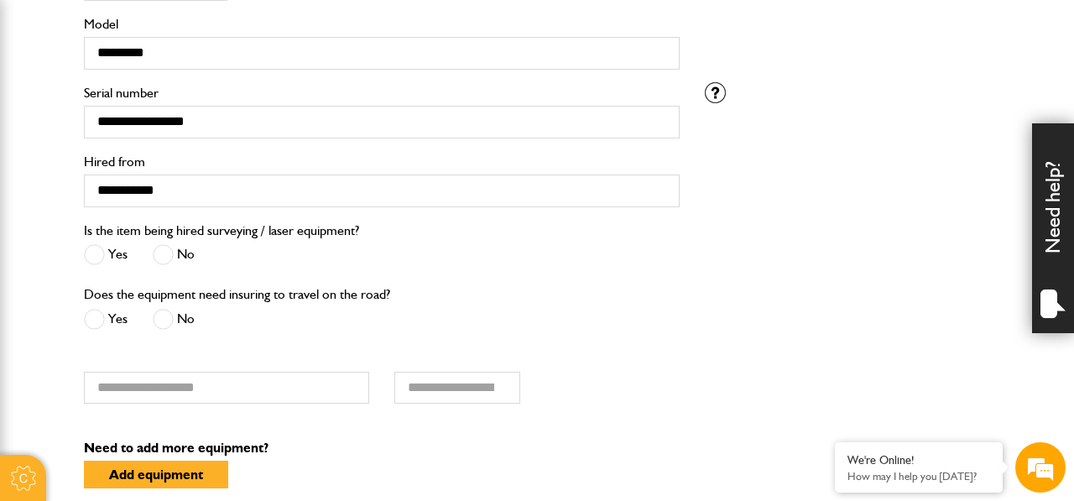
scroll to position [661, 0]
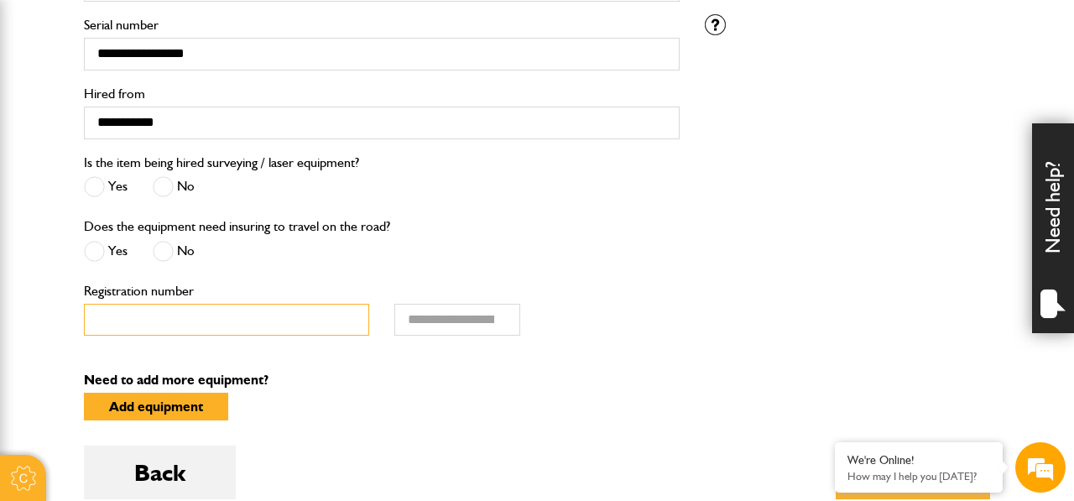
click at [145, 330] on input "Registration number" at bounding box center [226, 320] width 285 height 33
click at [265, 321] on input "Registration number" at bounding box center [226, 320] width 285 height 33
type input "********"
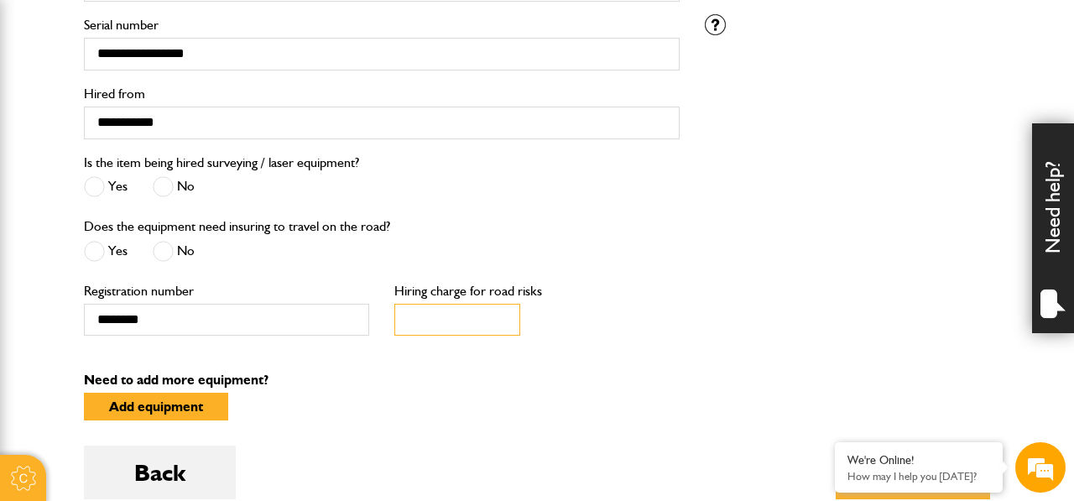
click at [442, 320] on input "Hiring charge for road risks" at bounding box center [457, 320] width 126 height 33
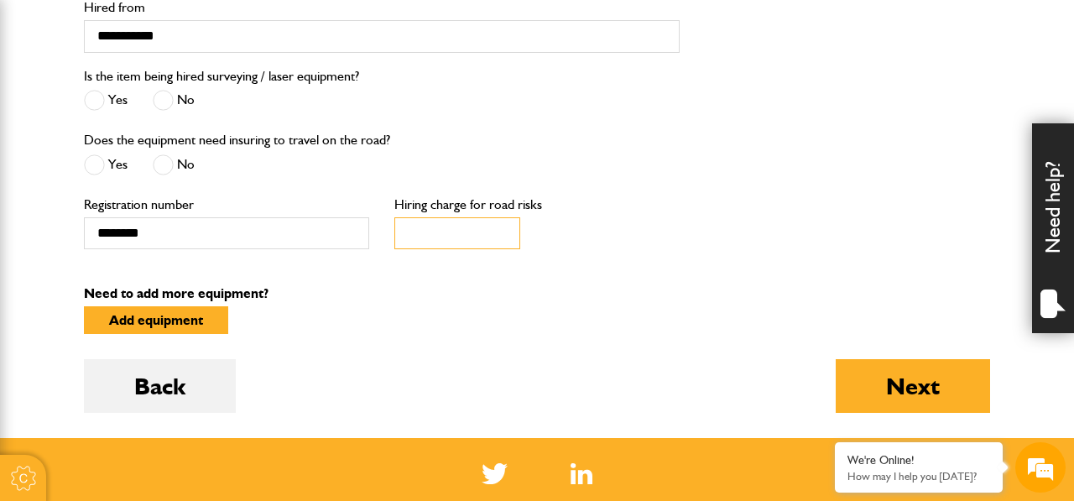
scroll to position [756, 0]
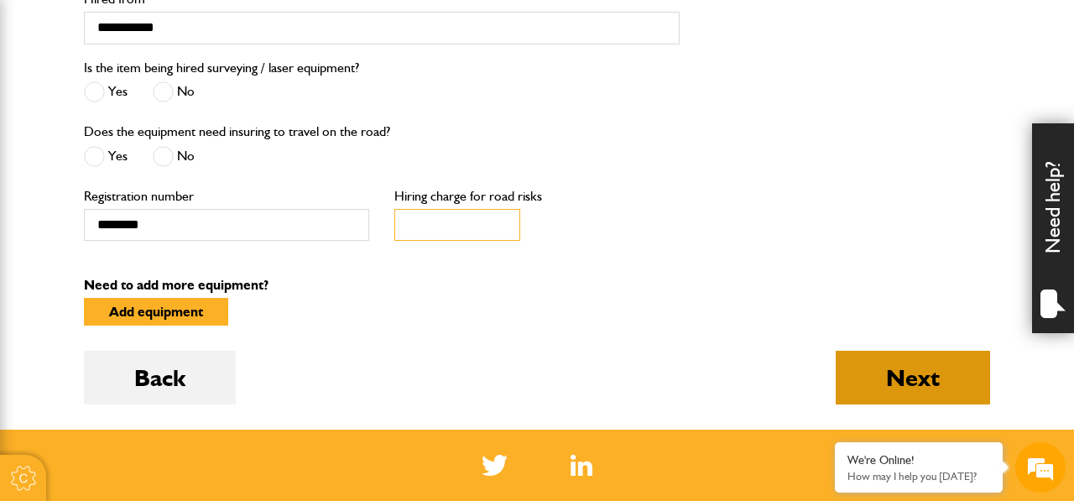
type input "*"
click at [883, 391] on button "Next" at bounding box center [913, 378] width 154 height 54
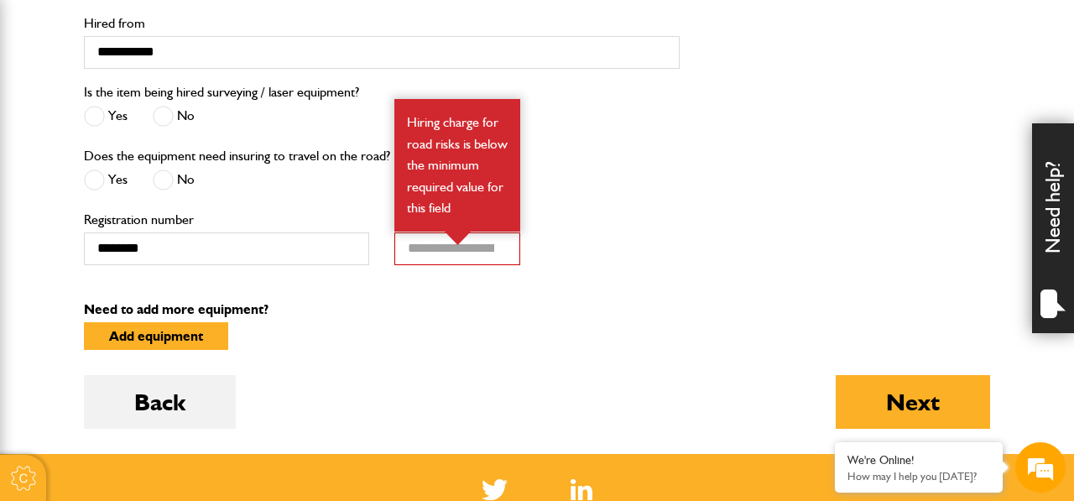
scroll to position [862, 0]
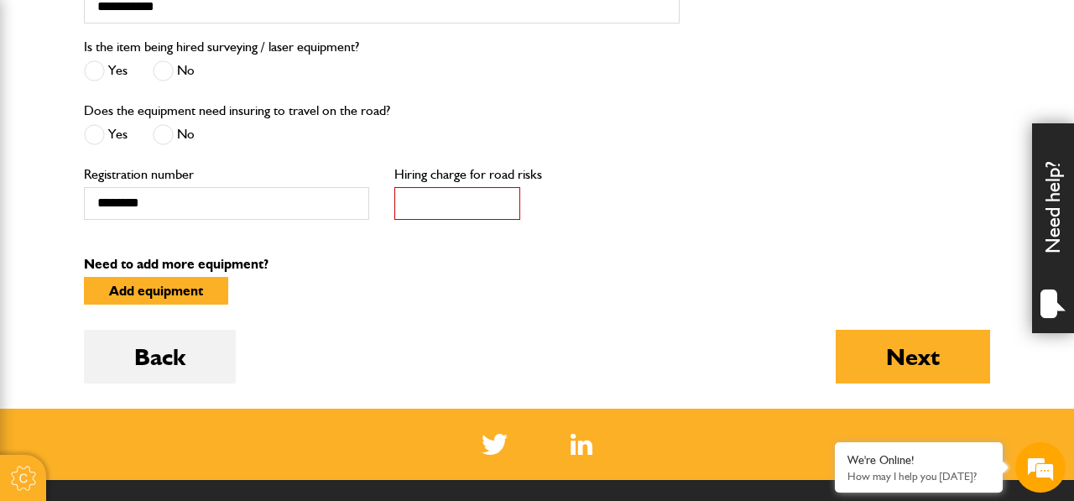
click at [422, 211] on input "*" at bounding box center [457, 203] width 126 height 33
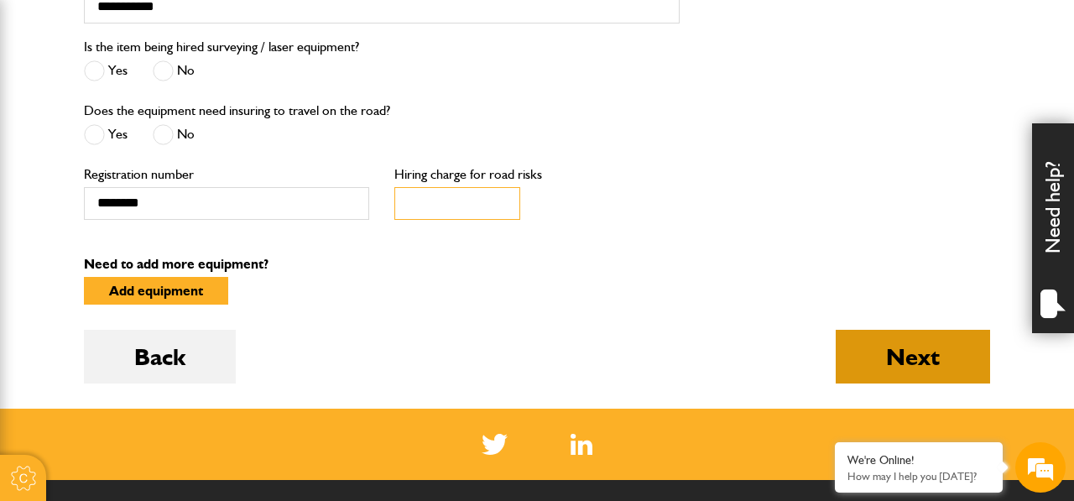
type input "**"
click at [946, 376] on button "Next" at bounding box center [913, 357] width 154 height 54
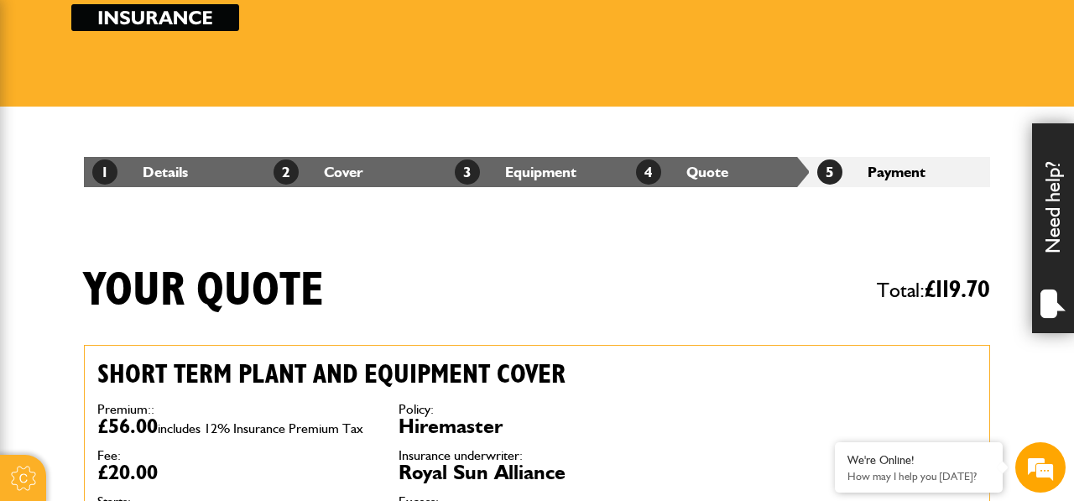
scroll to position [175, 0]
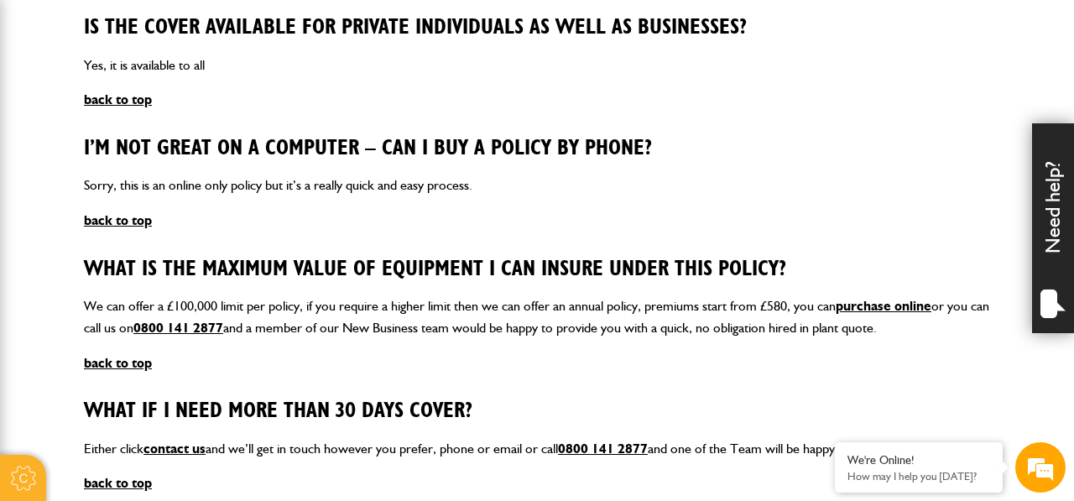
scroll to position [2145, 0]
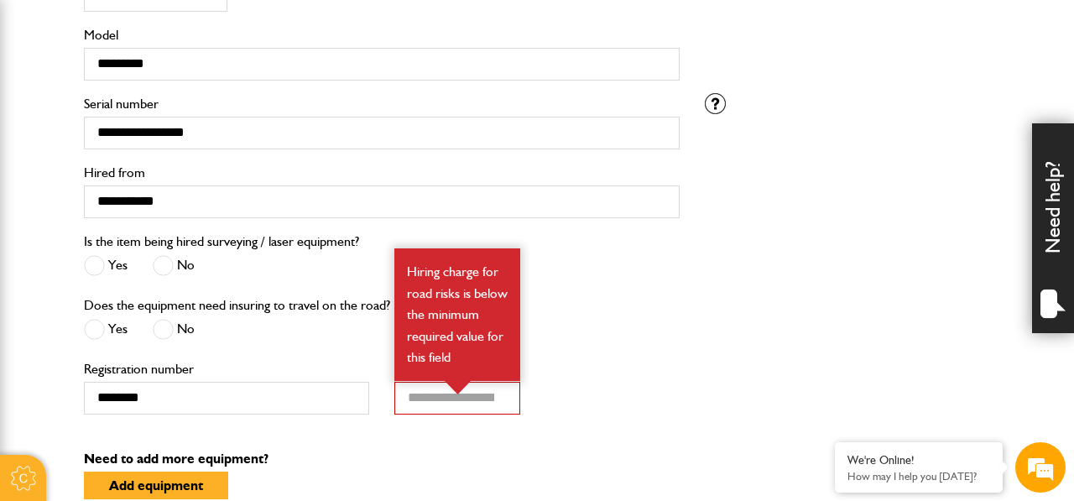
scroll to position [671, 0]
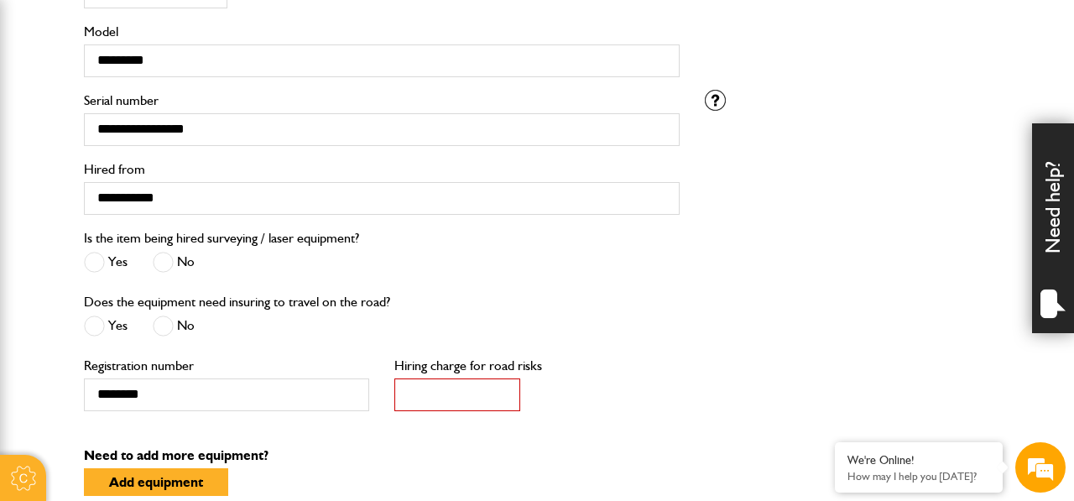
click at [430, 403] on input "*" at bounding box center [457, 394] width 126 height 33
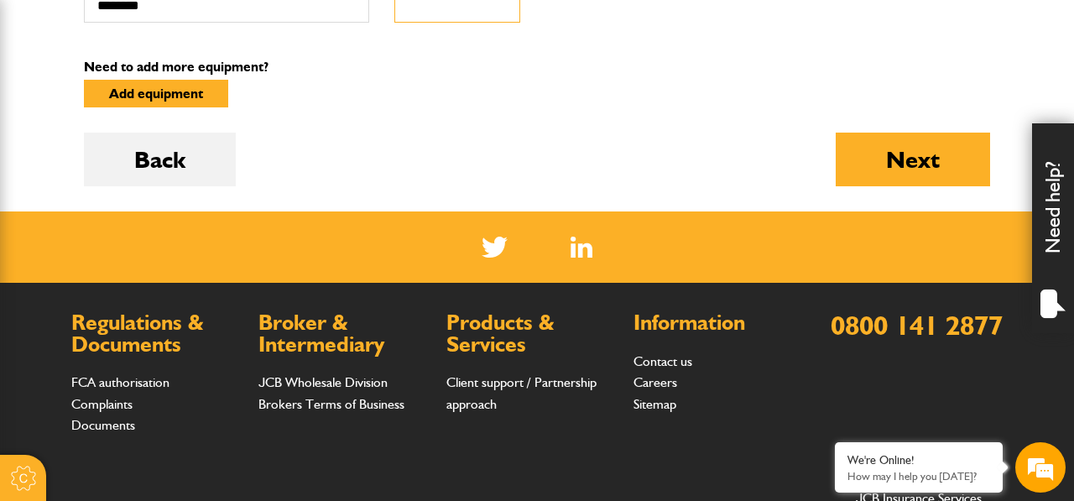
scroll to position [1101, 0]
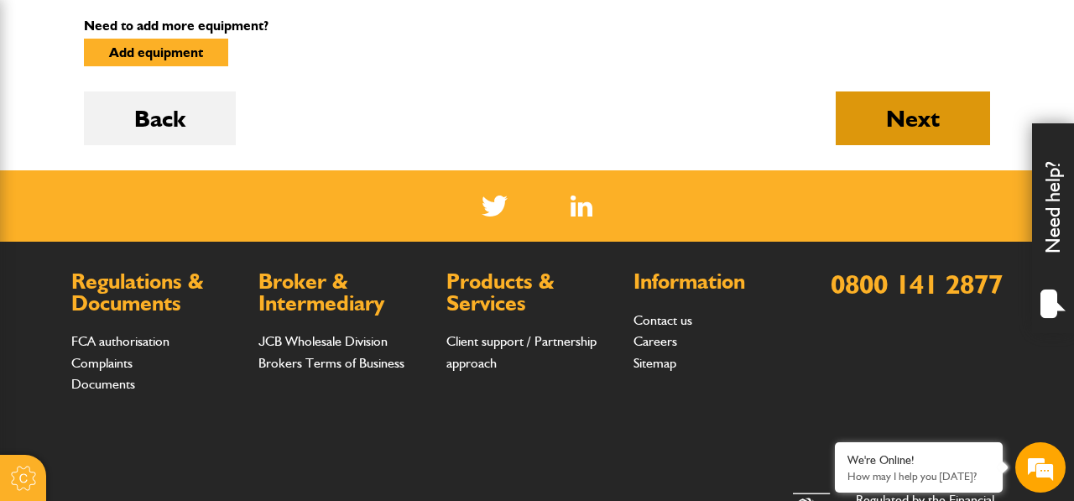
type input "***"
click at [944, 127] on button "Next" at bounding box center [913, 118] width 154 height 54
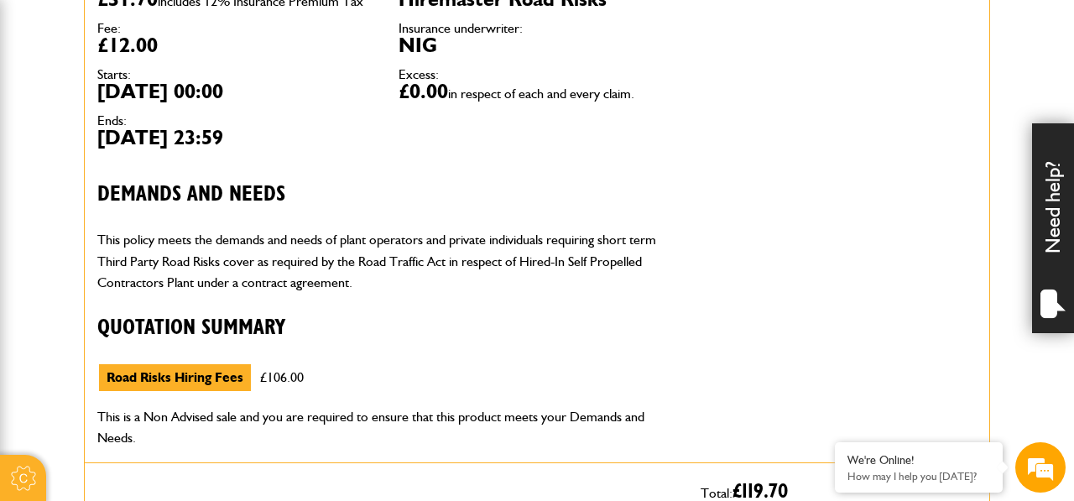
scroll to position [1190, 0]
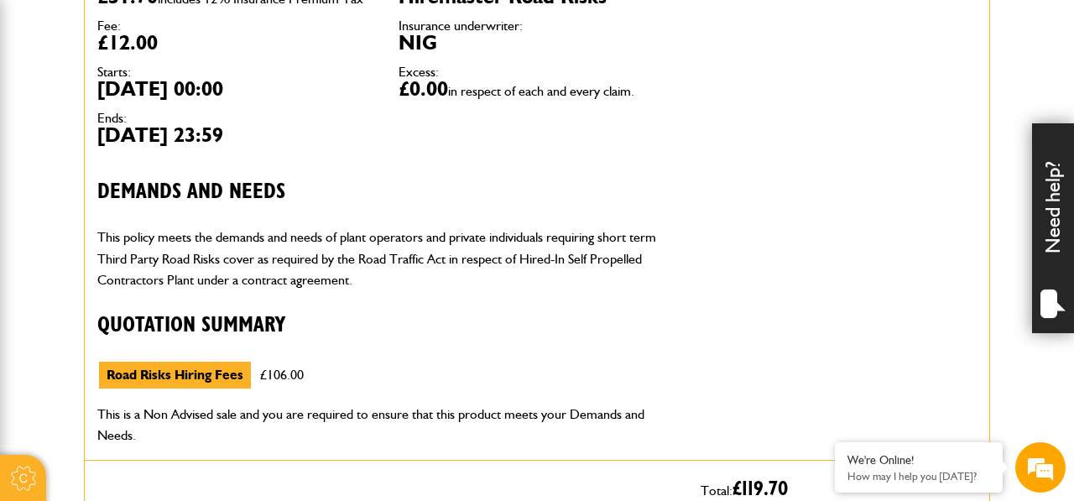
click at [326, 280] on p "This policy meets the demands and needs of plant operators and private individu…" at bounding box center [386, 259] width 578 height 65
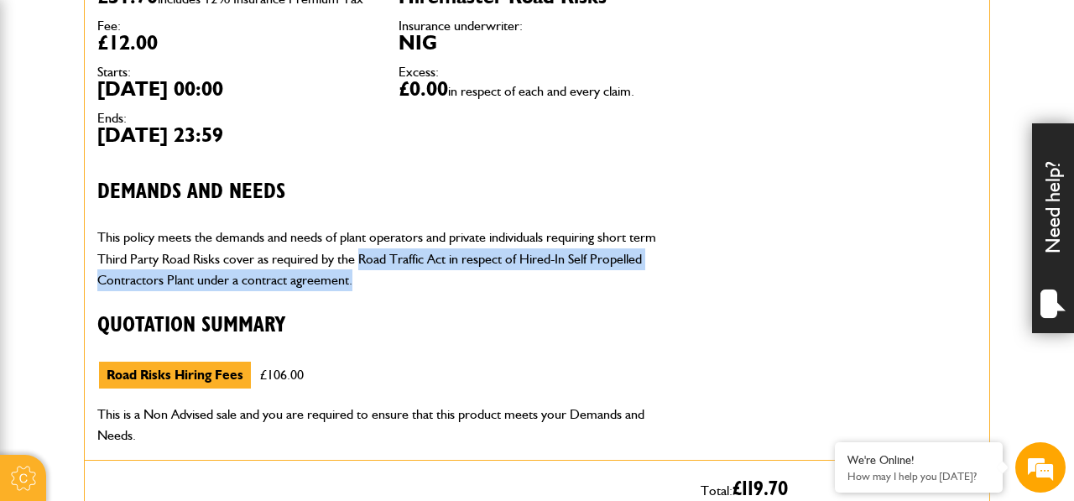
drag, startPoint x: 357, startPoint y: 258, endPoint x: 379, endPoint y: 284, distance: 33.9
click at [379, 284] on p "This policy meets the demands and needs of plant operators and private individu…" at bounding box center [386, 259] width 578 height 65
copy p "Road Traffic Act in respect of Hired-In Self Propelled Contractors Plant under …"
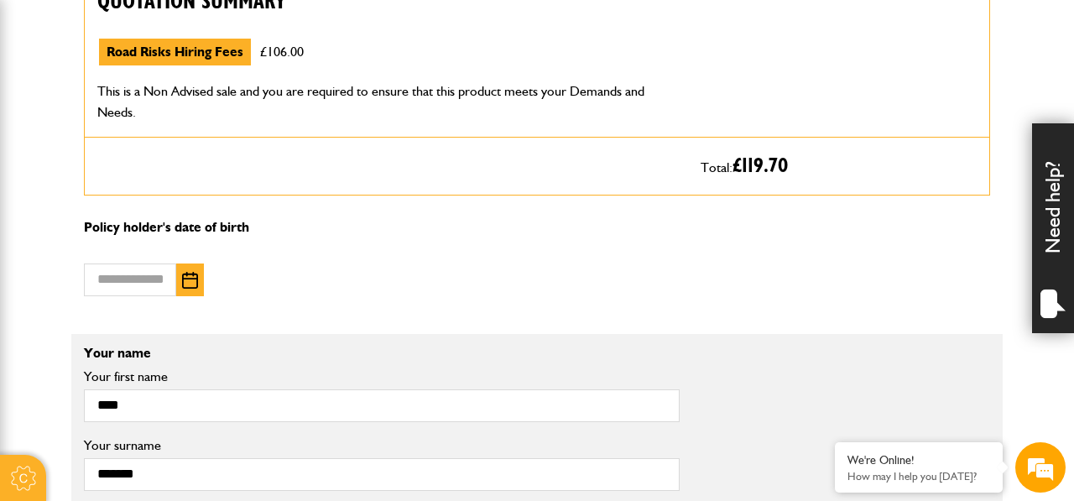
scroll to position [1513, 0]
click at [1039, 459] on em at bounding box center [1040, 467] width 45 height 45
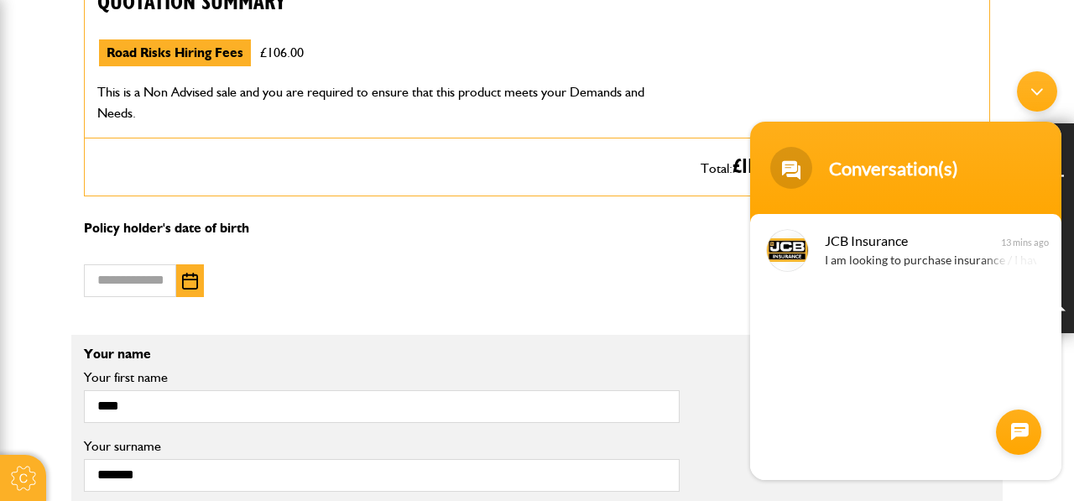
click at [1025, 428] on div at bounding box center [1018, 431] width 45 height 45
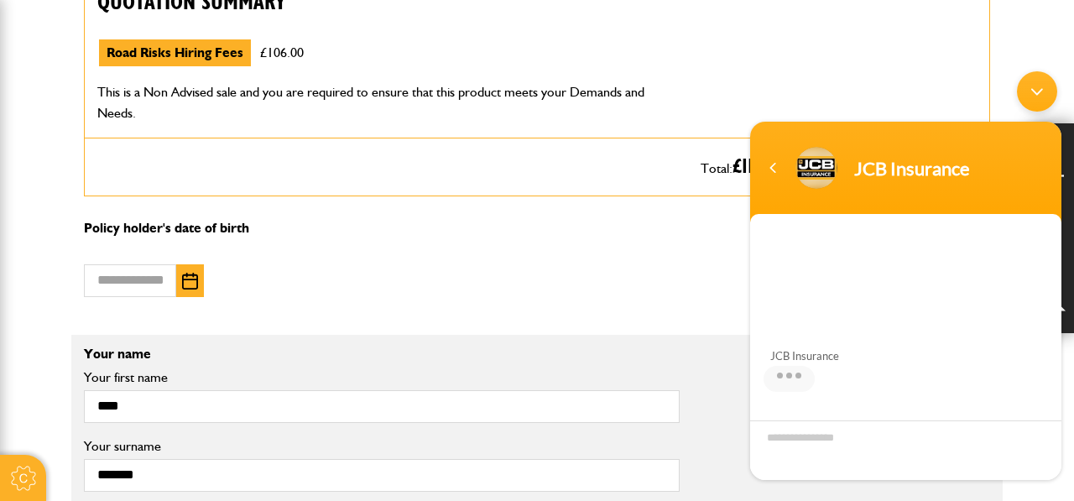
scroll to position [242, 0]
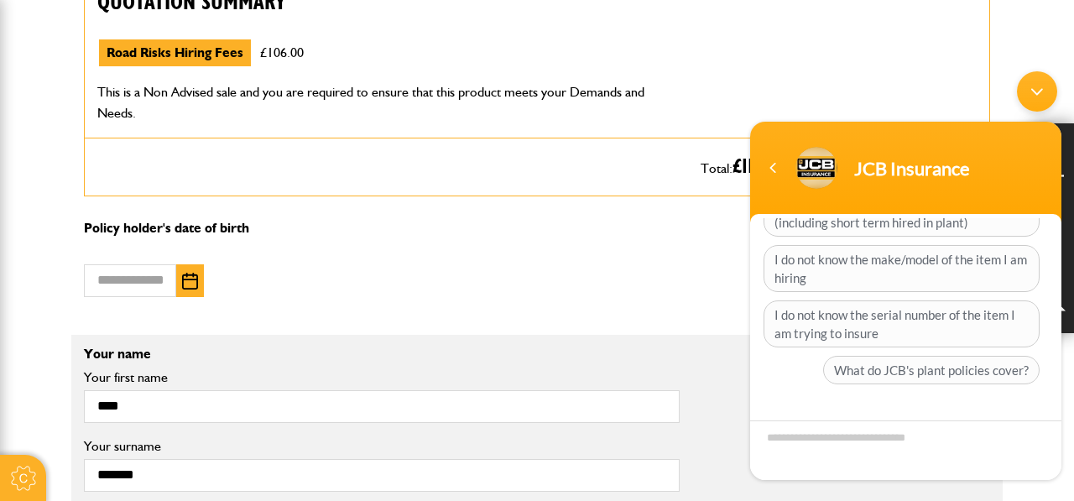
click at [812, 444] on textarea "Type your message and hit 'Enter'" at bounding box center [905, 449] width 311 height 60
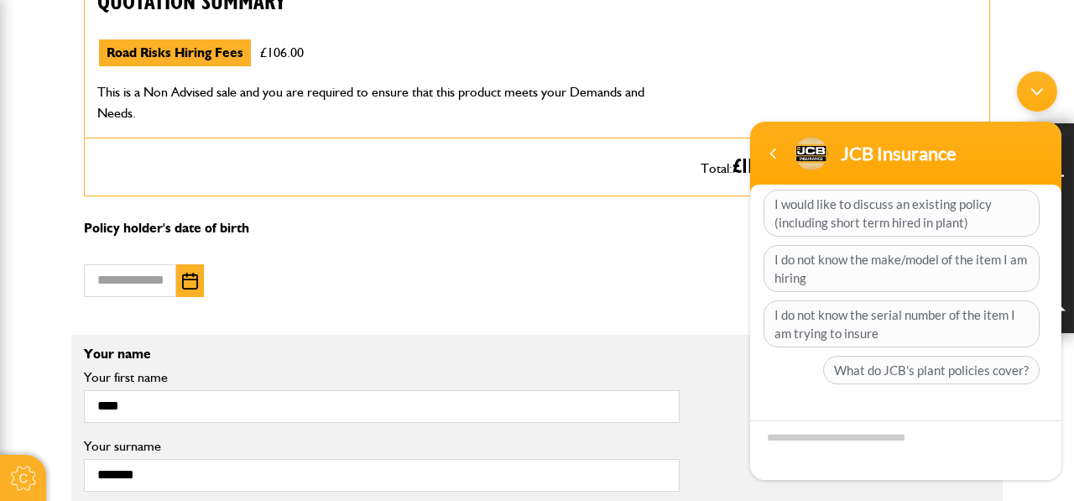
scroll to position [206, 0]
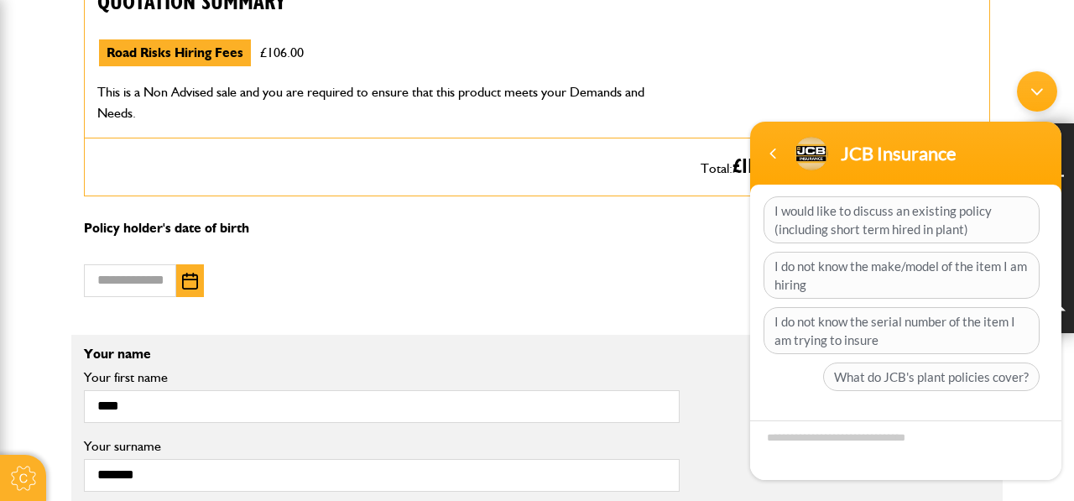
click at [821, 441] on textarea "Type your message and hit 'Enter'" at bounding box center [905, 449] width 311 height 60
type textarea "**********"
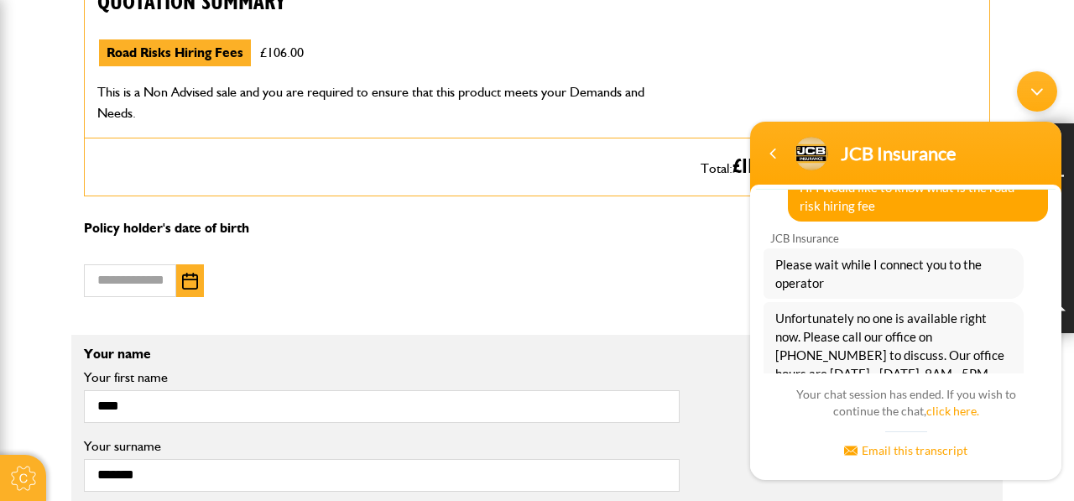
scroll to position [337, 0]
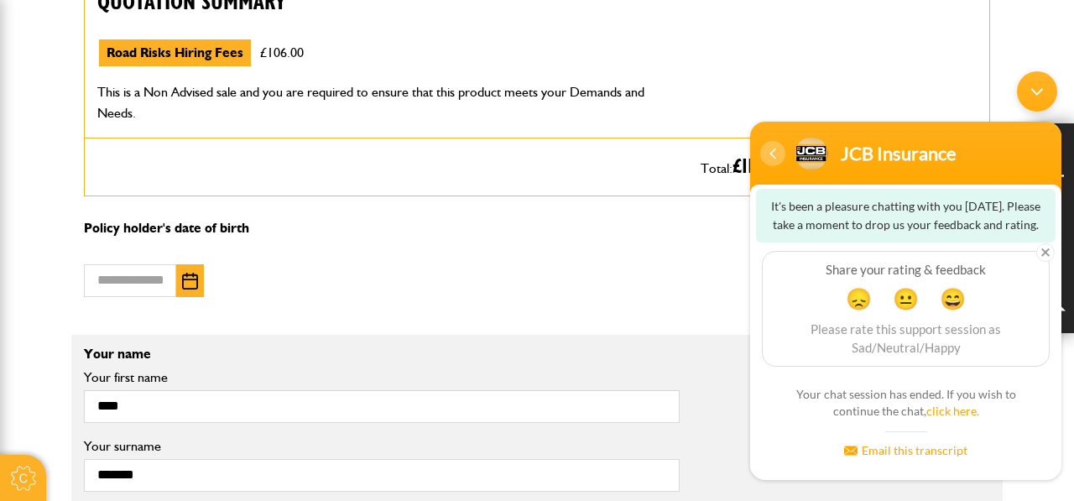
click at [768, 159] on div "Navigation go back" at bounding box center [772, 152] width 25 height 25
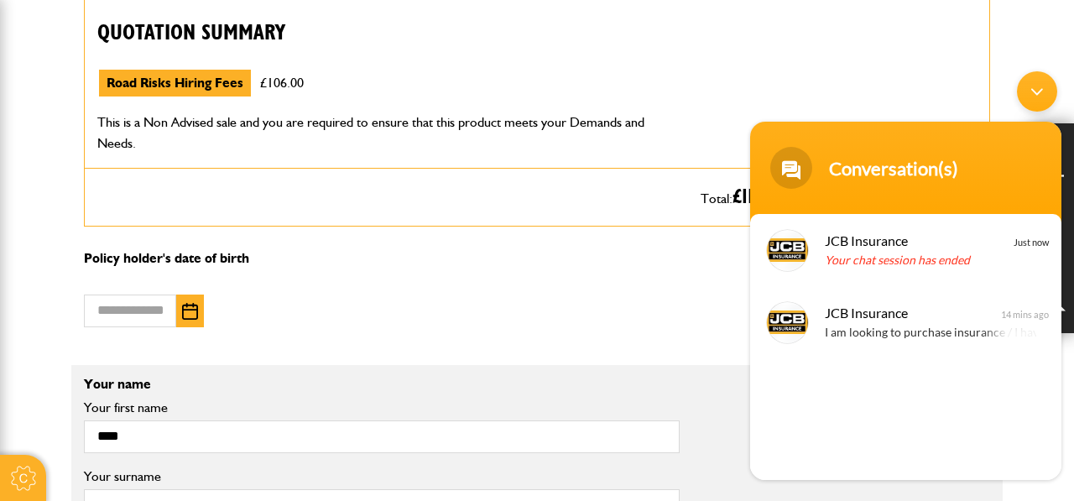
scroll to position [1482, 0]
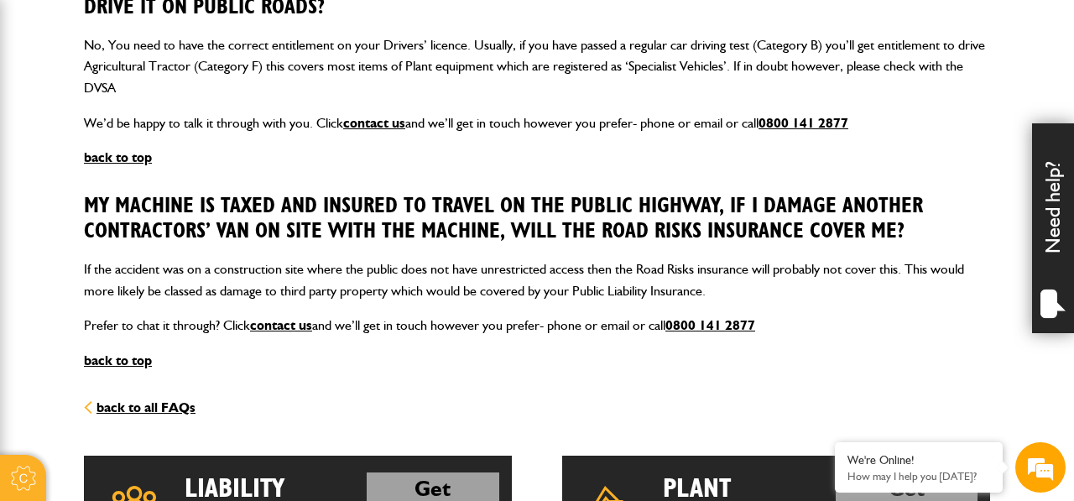
scroll to position [1750, 0]
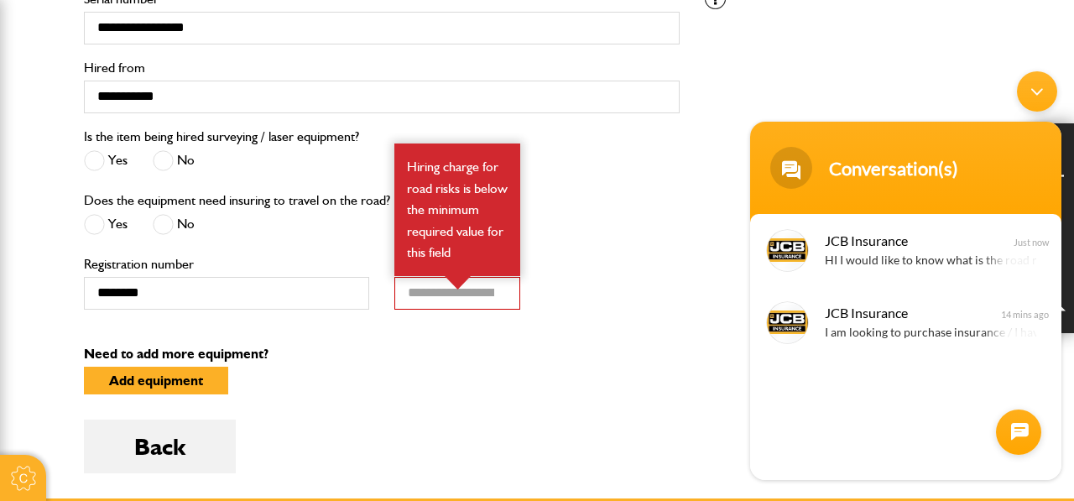
scroll to position [797, 0]
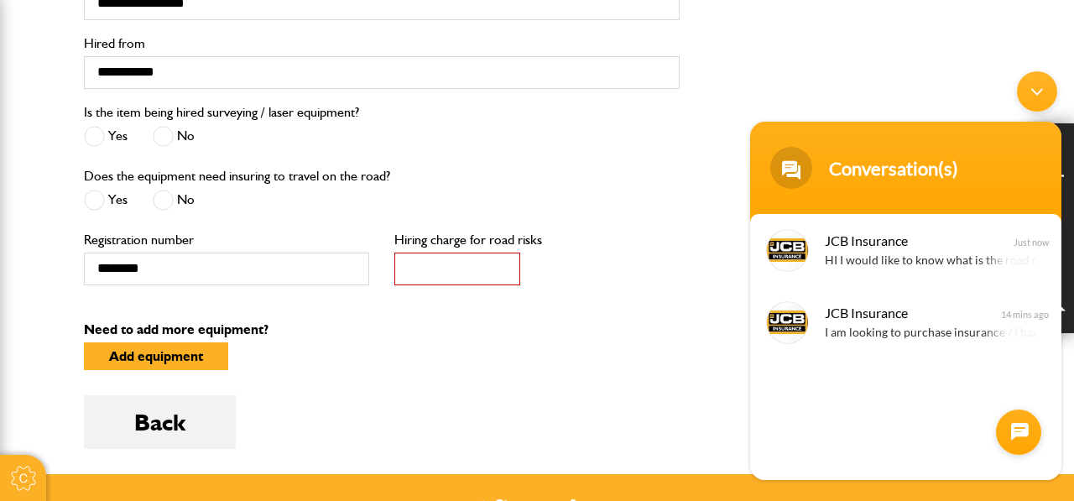
click at [433, 268] on input "*" at bounding box center [457, 269] width 126 height 33
type input "***"
click at [1029, 88] on div "Minimize live chat window" at bounding box center [1037, 90] width 40 height 40
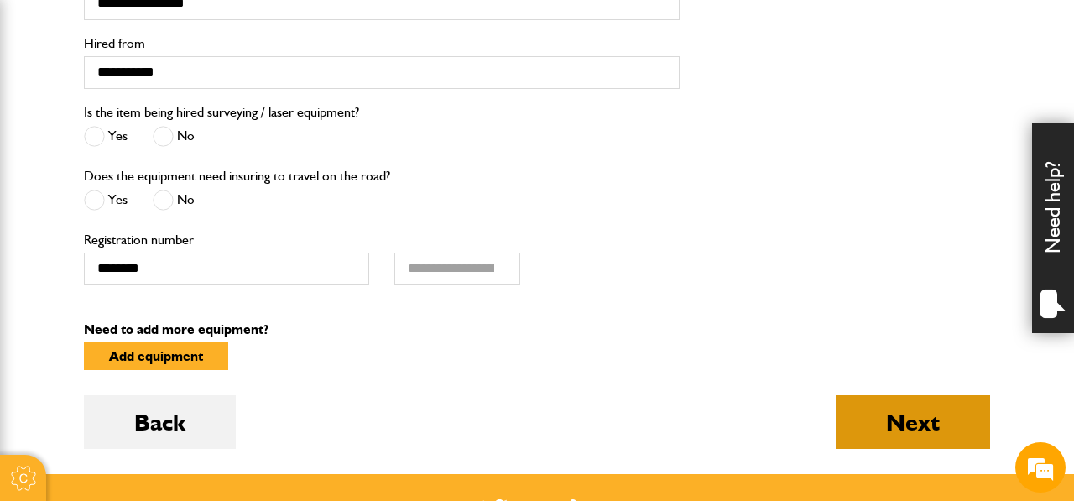
click at [939, 409] on button "Next" at bounding box center [913, 422] width 154 height 54
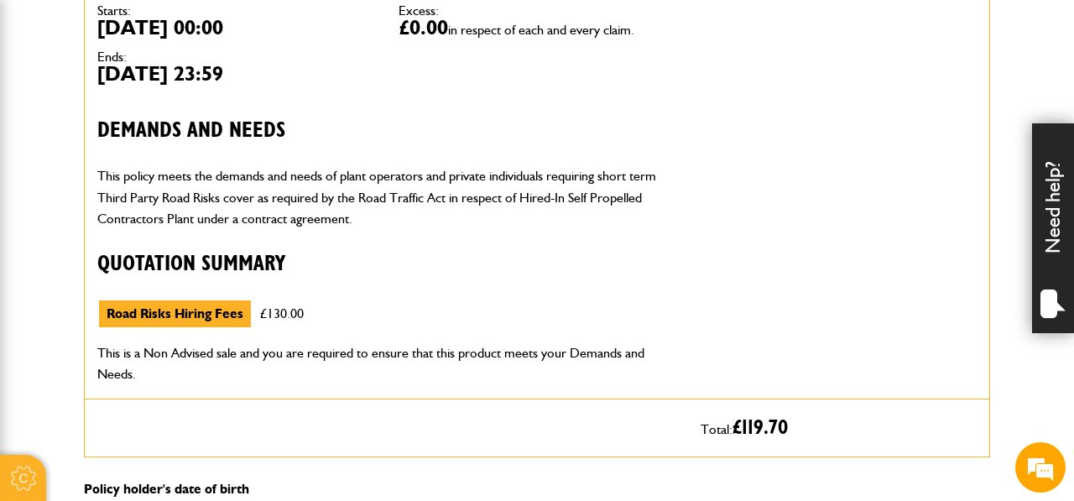
scroll to position [1254, 0]
